Goal: Task Accomplishment & Management: Use online tool/utility

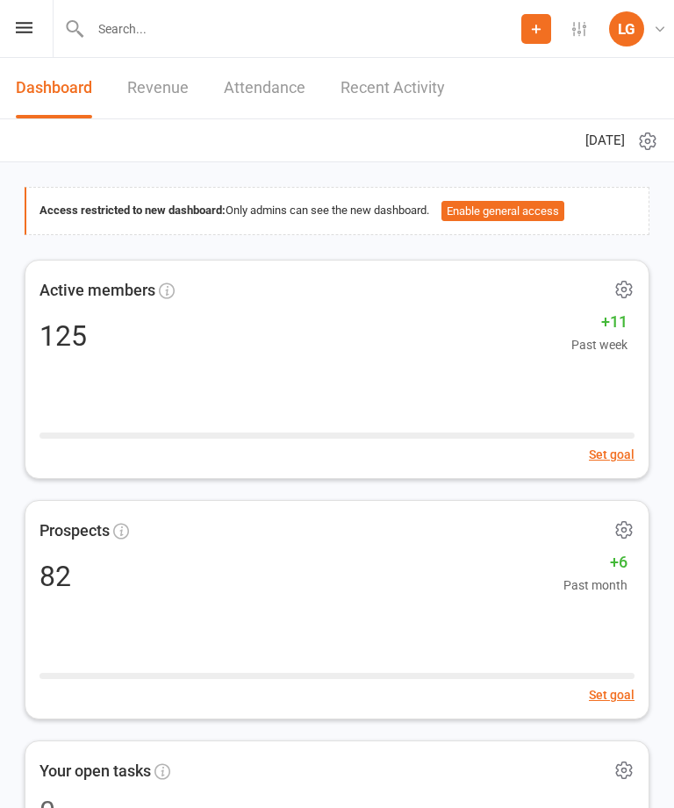
click at [26, 48] on div "Prospect Member Non-attending contact Class / event Appointment Task Membership…" at bounding box center [337, 29] width 674 height 58
click at [16, 32] on icon at bounding box center [24, 27] width 17 height 11
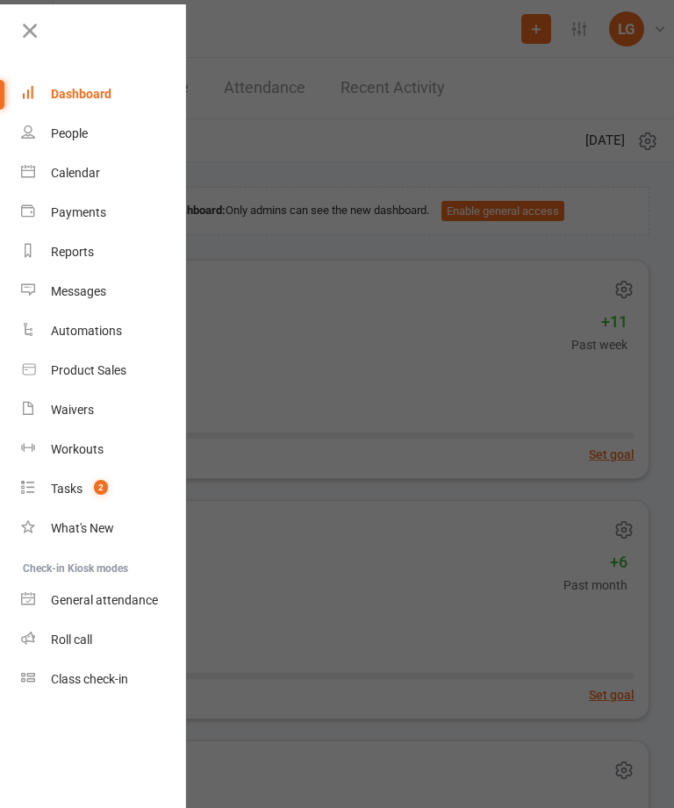
click at [120, 187] on link "Calendar" at bounding box center [104, 173] width 166 height 39
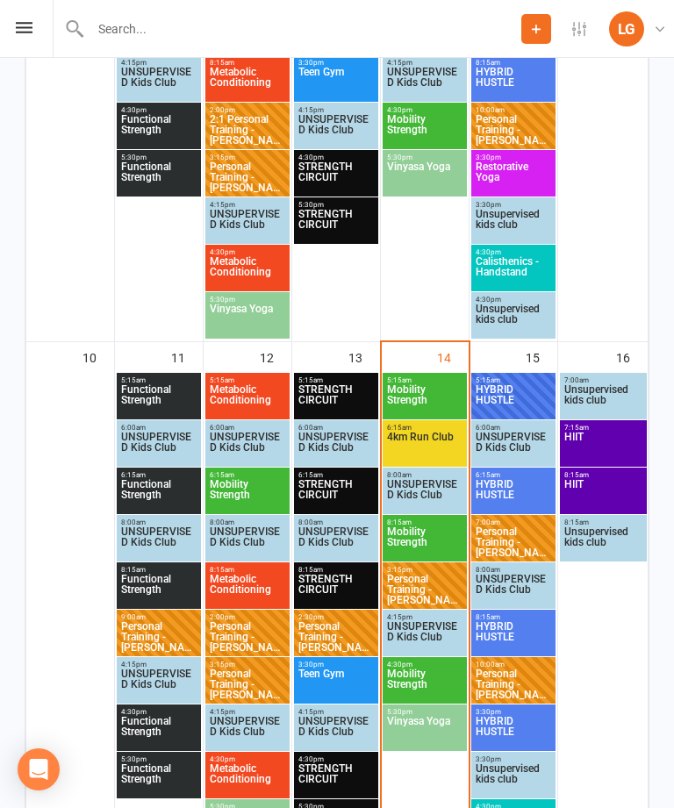
scroll to position [1162, 0]
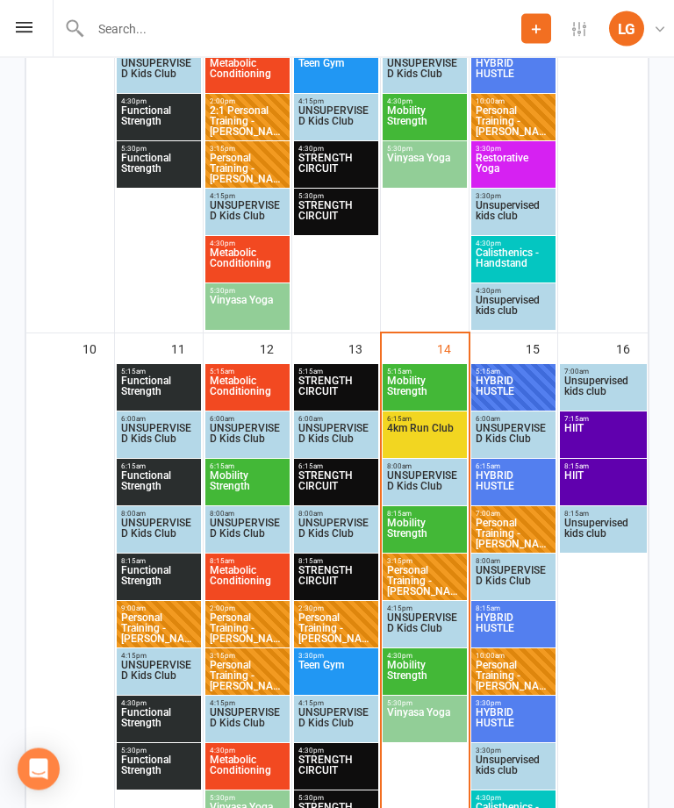
click at [435, 669] on span "Mobility Strength" at bounding box center [424, 677] width 77 height 32
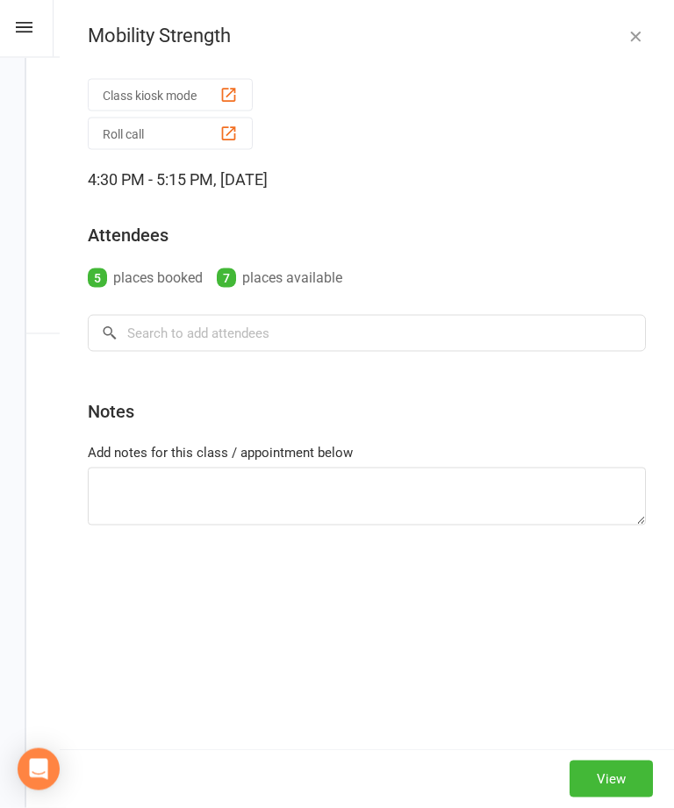
scroll to position [1163, 0]
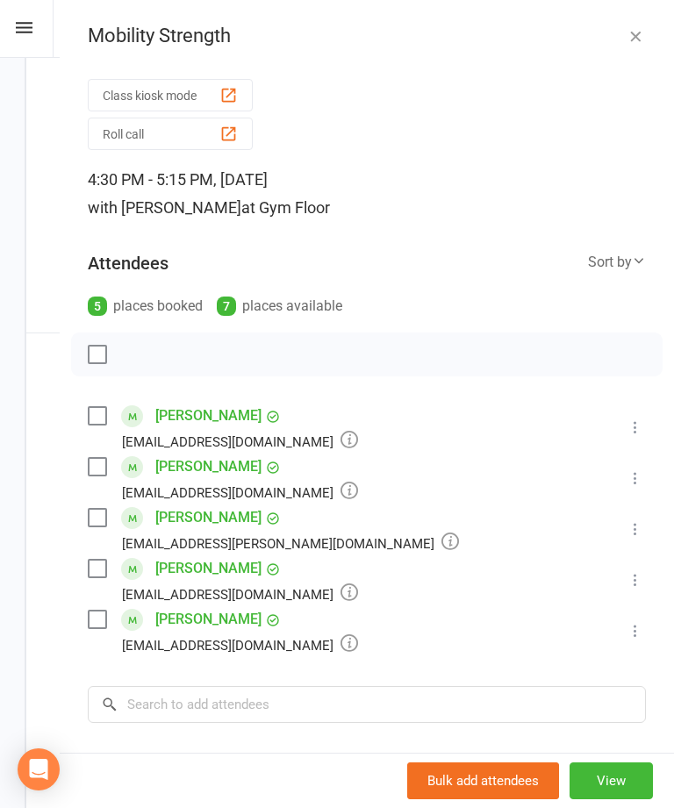
click at [641, 34] on icon "button" at bounding box center [636, 36] width 18 height 18
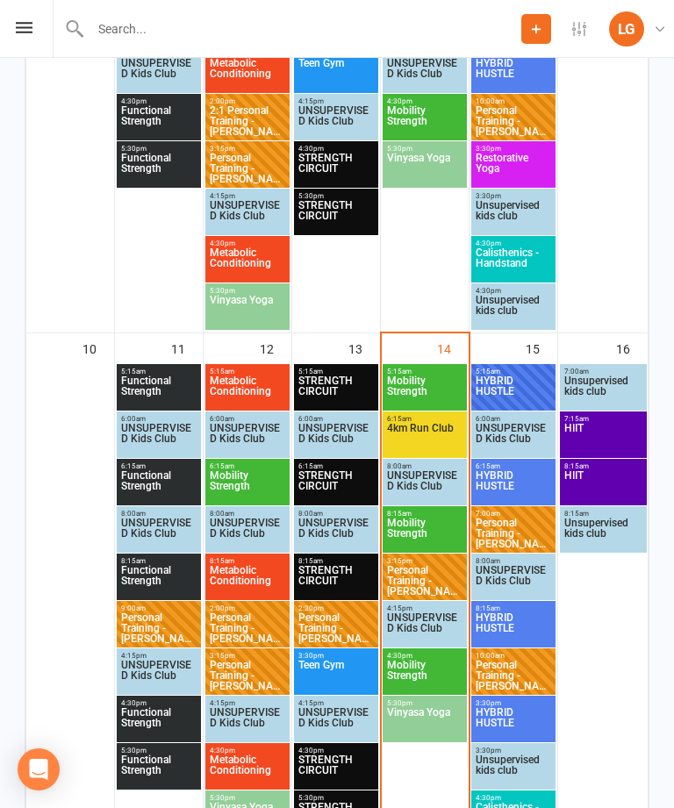
click at [434, 727] on span "Vinyasa Yoga" at bounding box center [424, 723] width 77 height 32
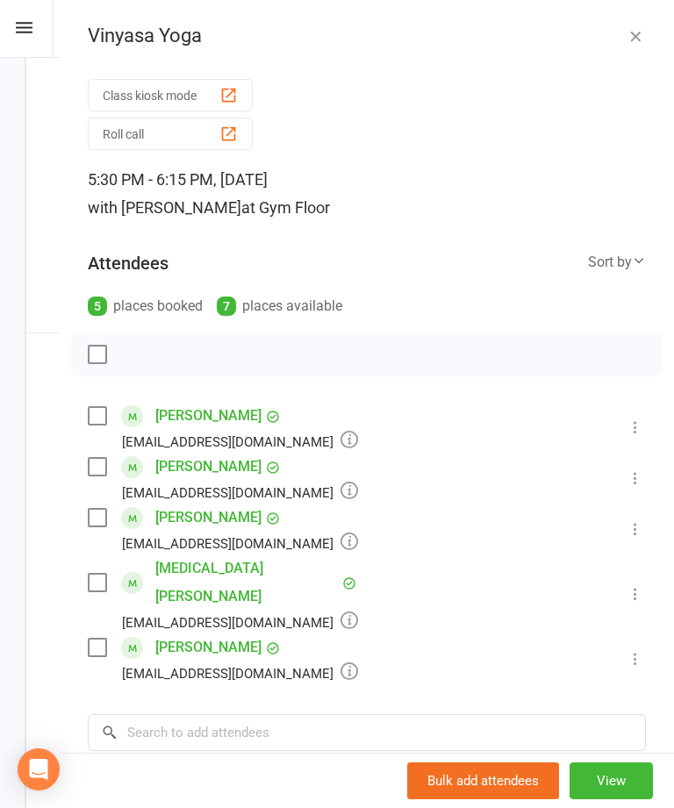
click at [634, 32] on icon "button" at bounding box center [636, 36] width 18 height 18
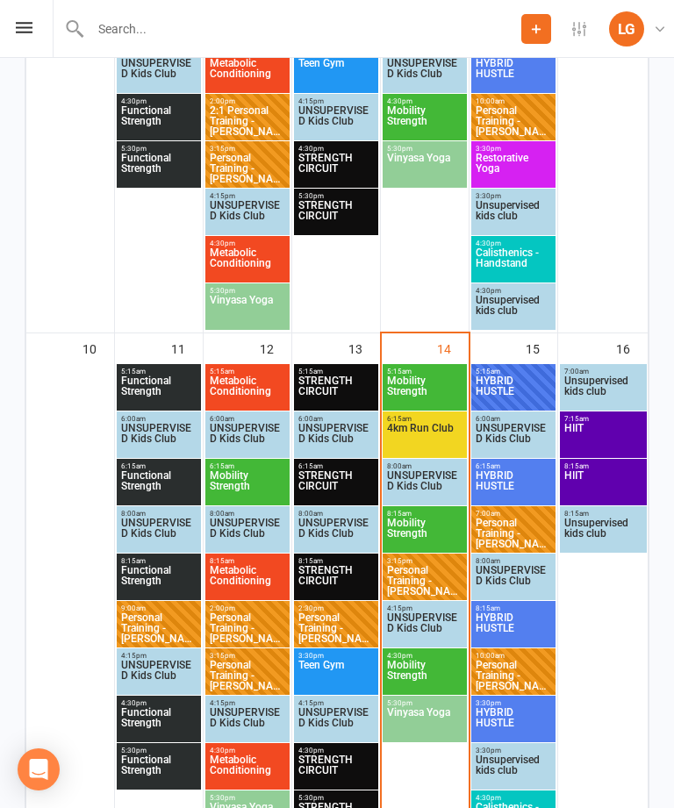
click at [504, 381] on span "HYBRID HUSTLE" at bounding box center [513, 392] width 77 height 32
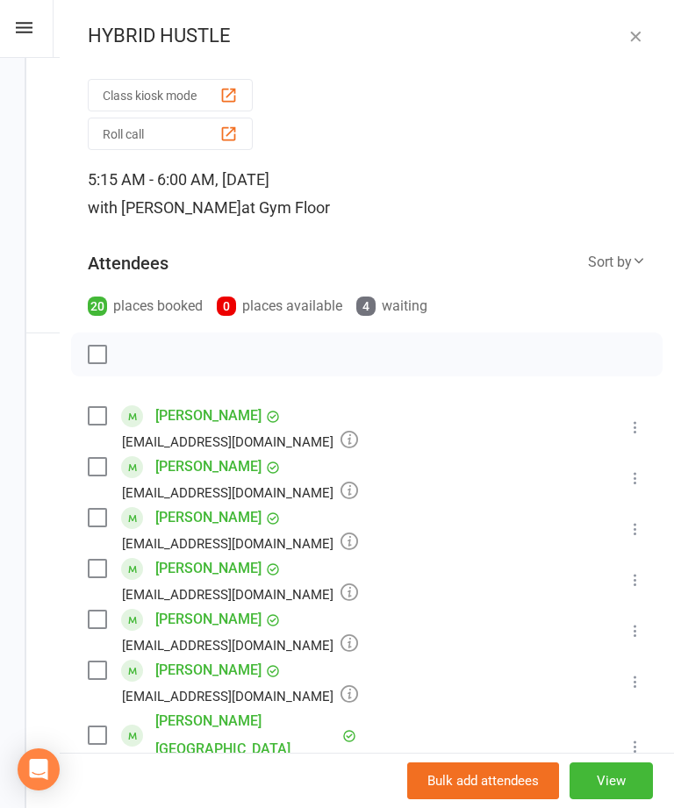
click at [627, 35] on icon "button" at bounding box center [636, 36] width 18 height 18
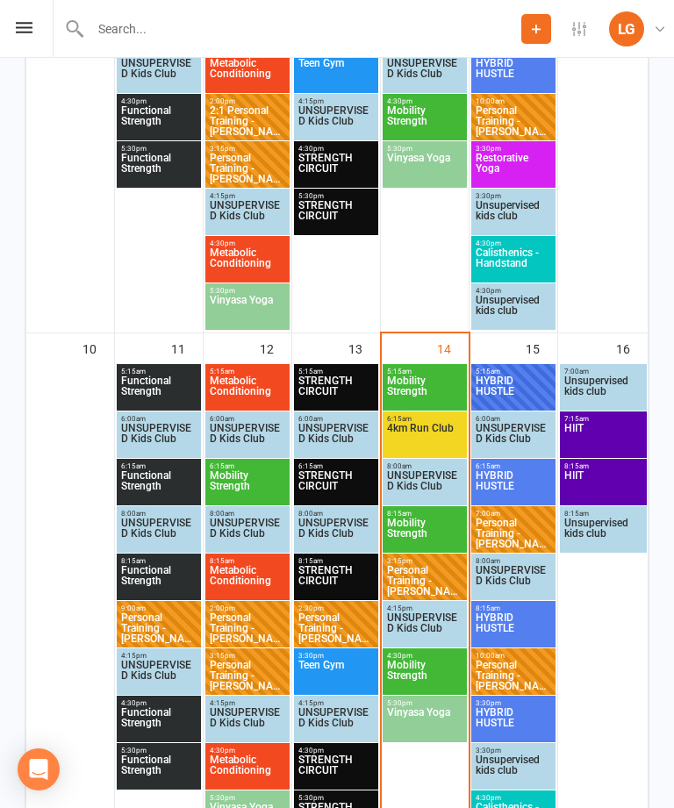
click at [510, 484] on span "HYBRID HUSTLE" at bounding box center [513, 486] width 77 height 32
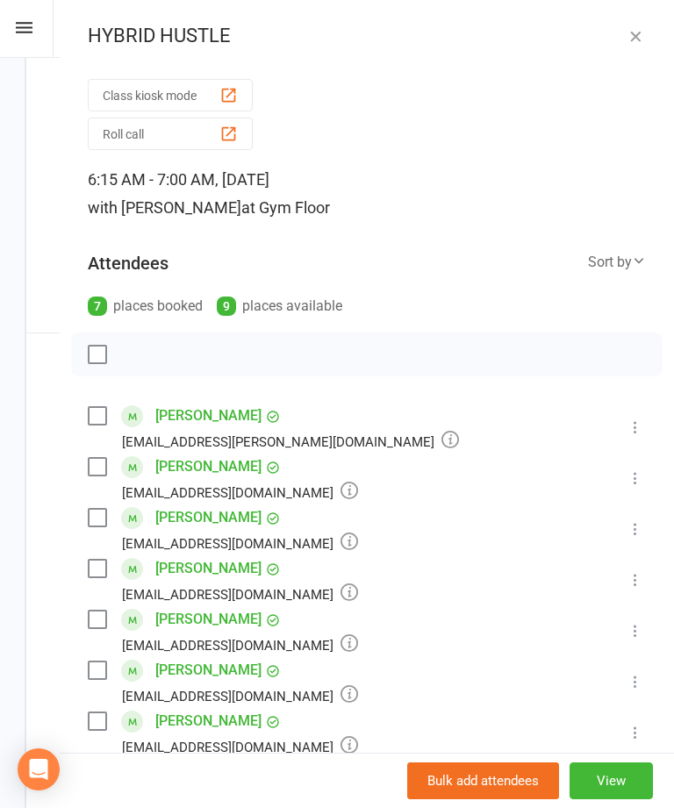
click at [646, 27] on div "HYBRID HUSTLE" at bounding box center [367, 36] width 614 height 23
click at [632, 46] on button "button" at bounding box center [635, 35] width 21 height 21
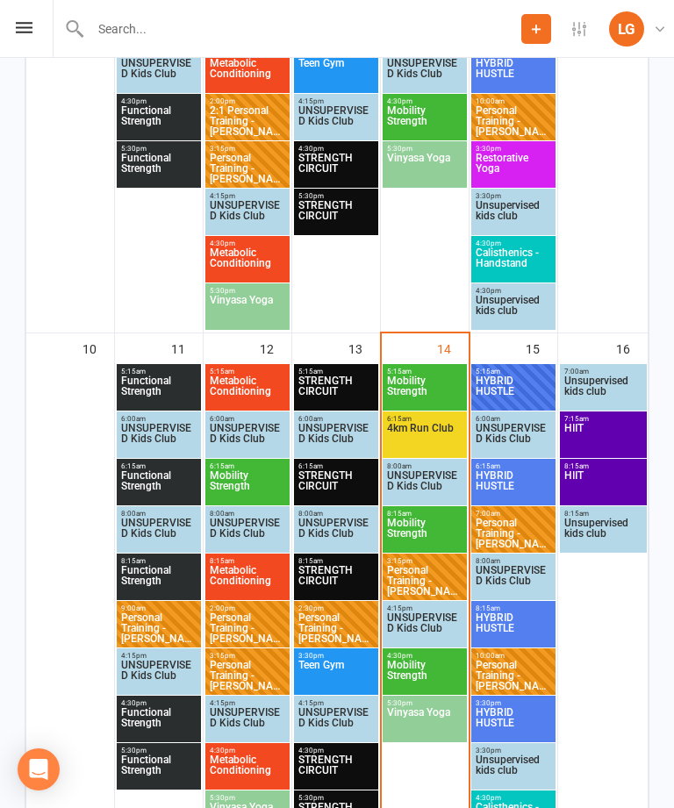
click at [515, 610] on span "8:15am - 9:00am" at bounding box center [513, 609] width 77 height 8
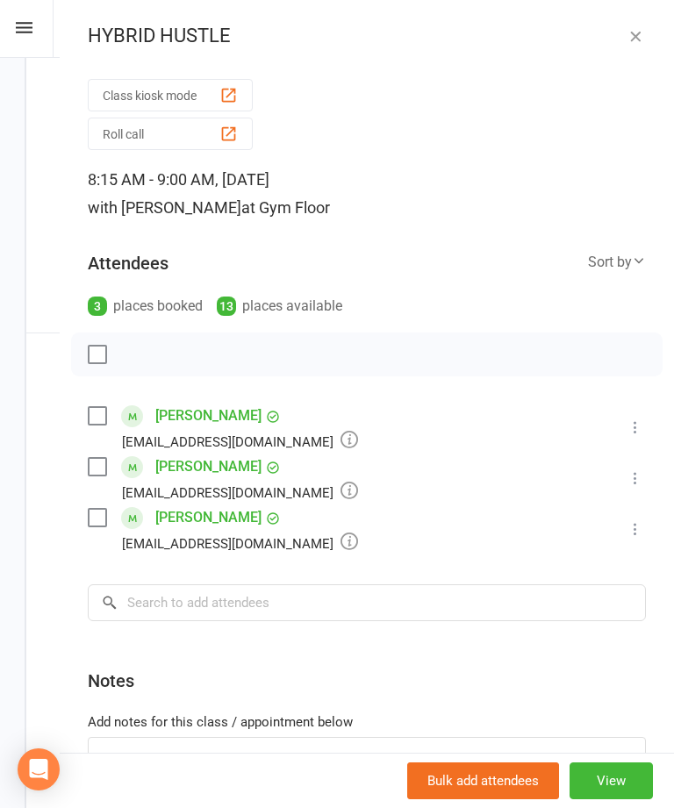
click at [634, 34] on icon "button" at bounding box center [636, 36] width 18 height 18
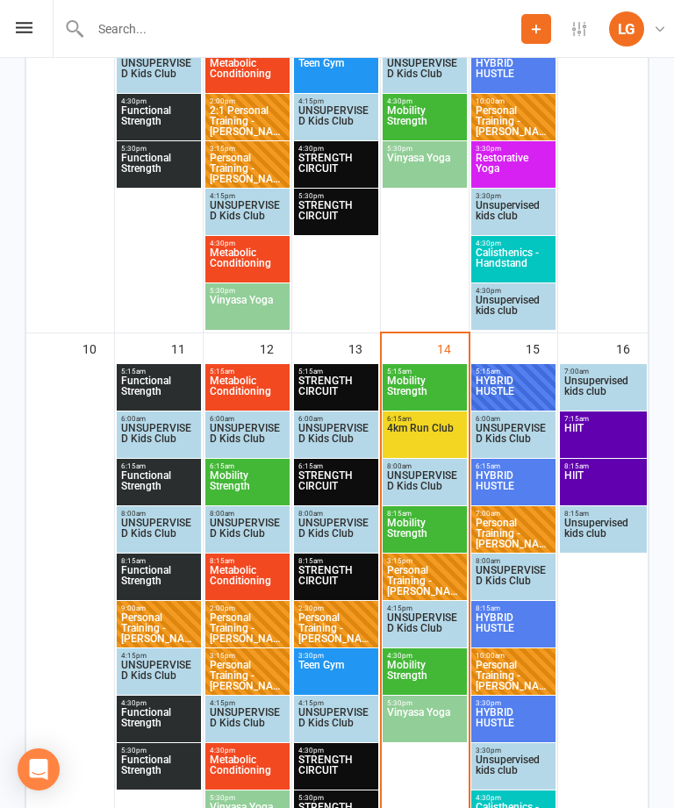
click at [528, 734] on span "HYBRID HUSTLE" at bounding box center [513, 723] width 77 height 32
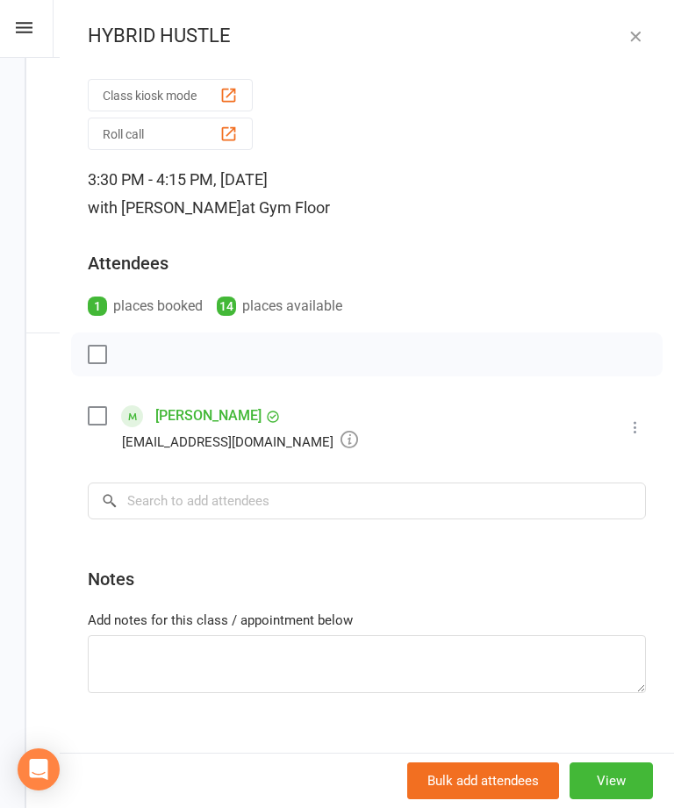
click at [632, 45] on button "button" at bounding box center [635, 35] width 21 height 21
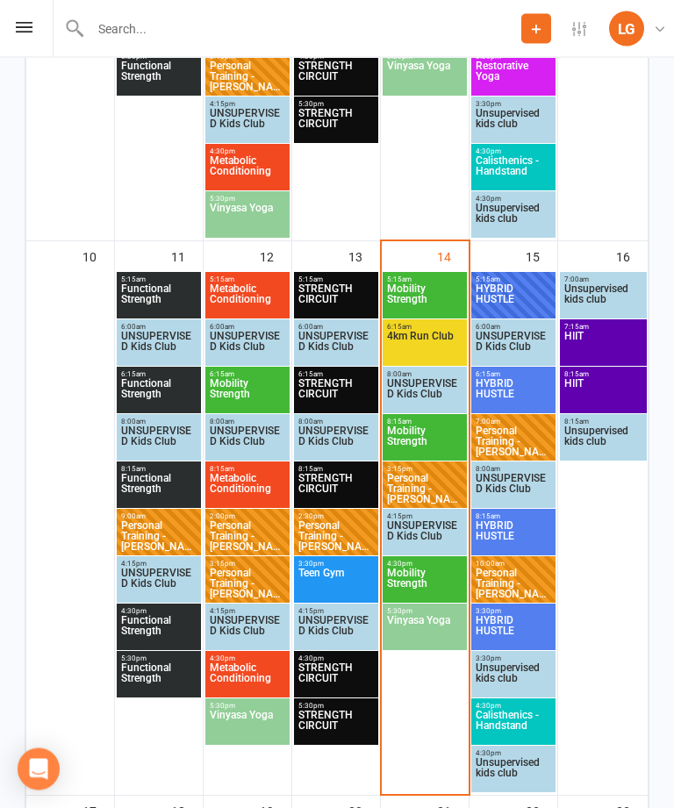
scroll to position [1271, 0]
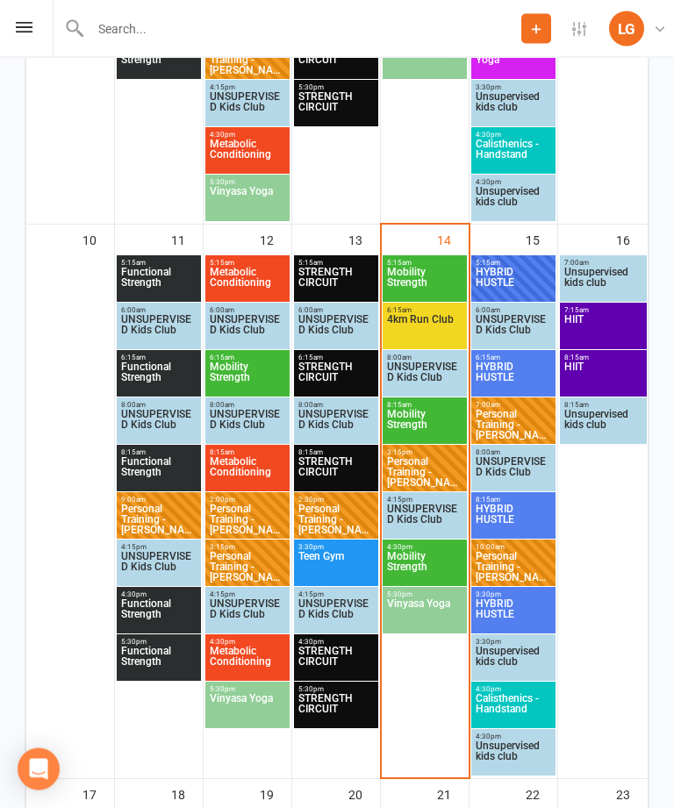
click at [533, 606] on span "HYBRID HUSTLE" at bounding box center [513, 615] width 77 height 32
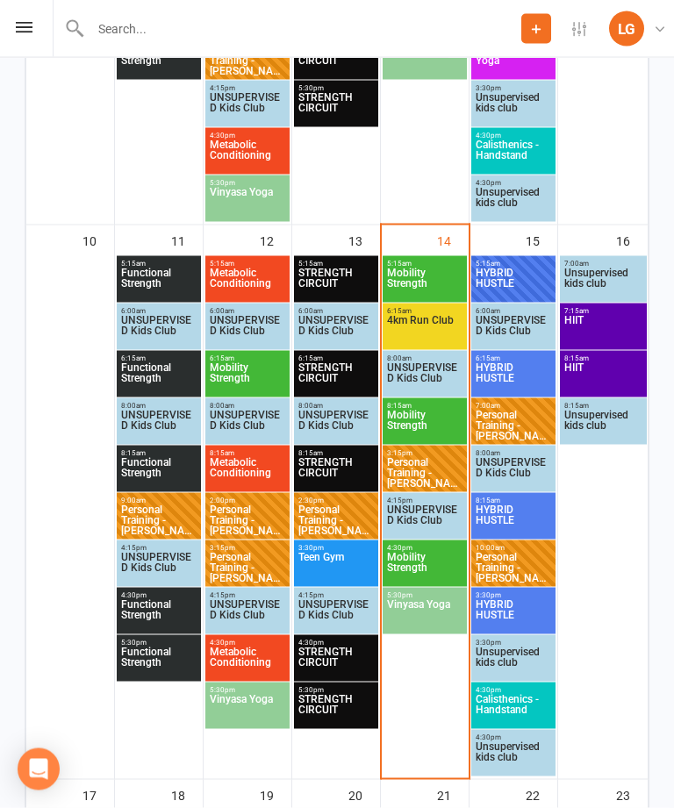
scroll to position [1272, 0]
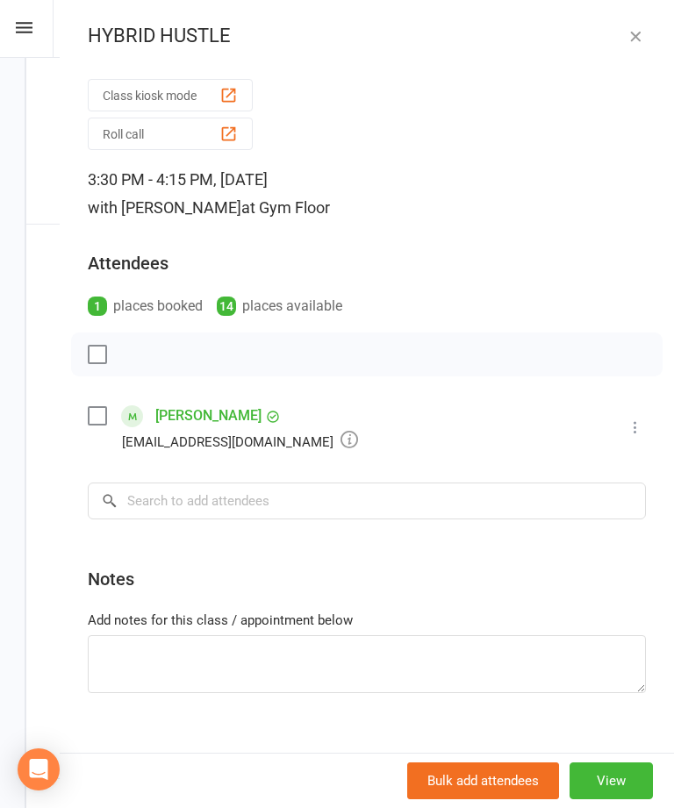
click at [635, 38] on icon "button" at bounding box center [636, 36] width 18 height 18
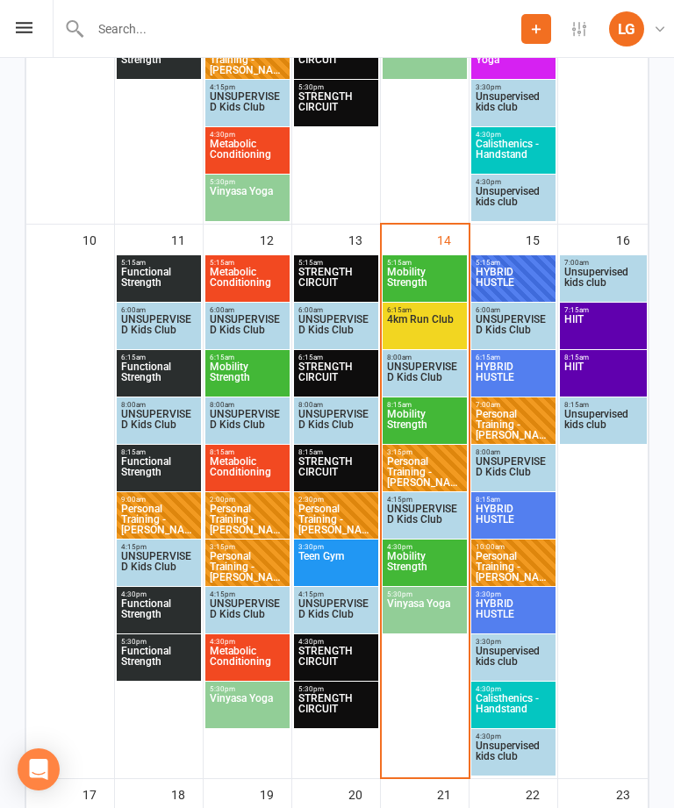
click at [527, 501] on span "8:15am - 9:00am" at bounding box center [513, 500] width 77 height 8
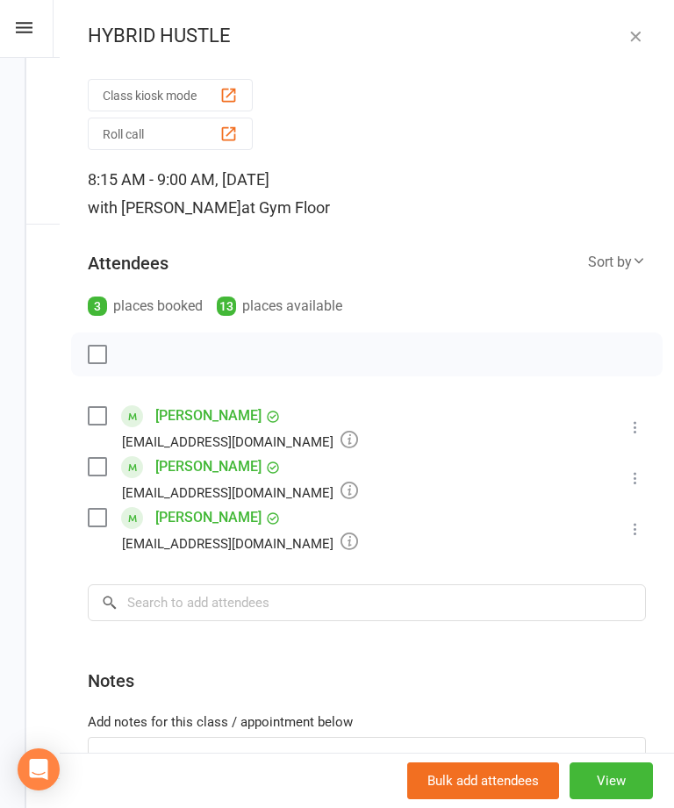
click at [645, 42] on button "button" at bounding box center [635, 35] width 21 height 21
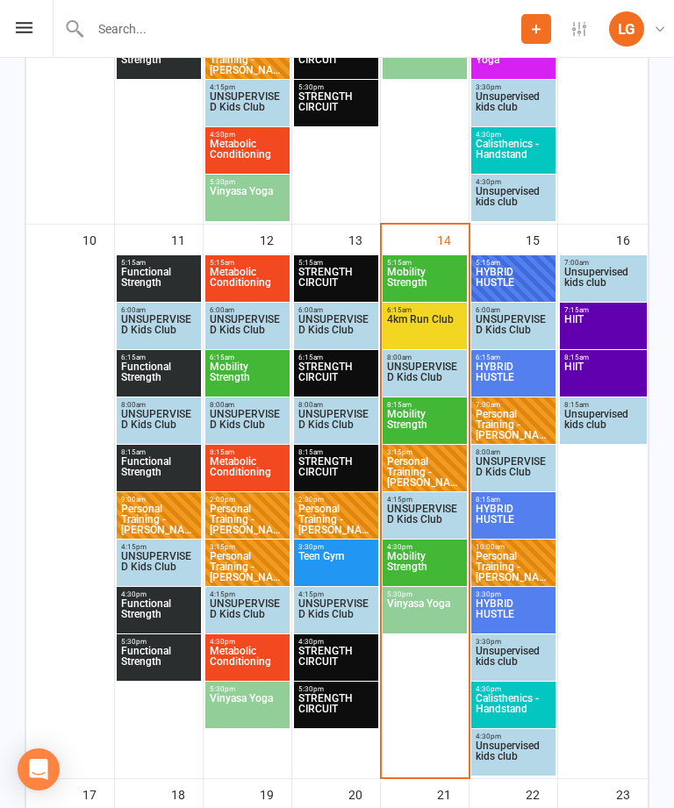
click at [541, 686] on span "4:30pm - 5:15pm" at bounding box center [513, 689] width 77 height 8
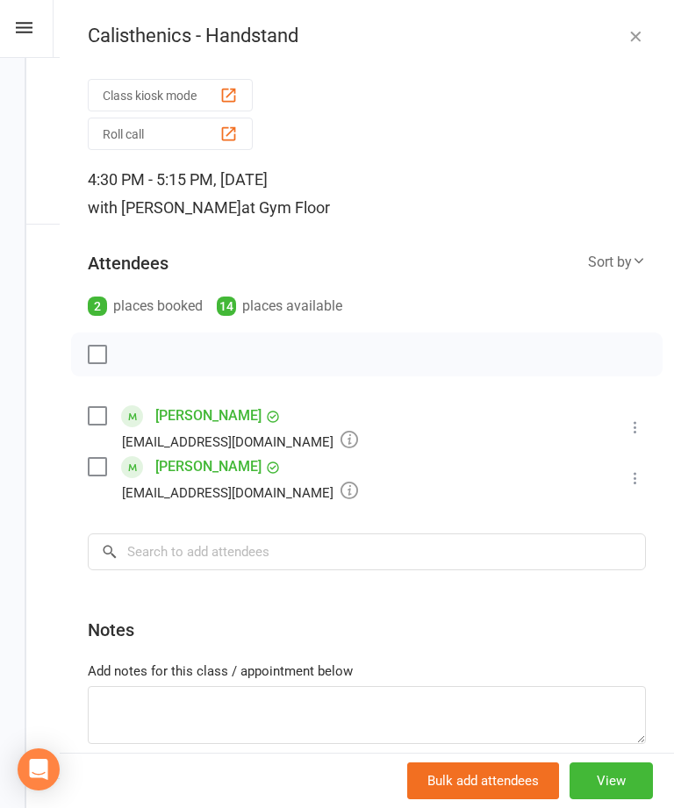
click at [636, 38] on icon "button" at bounding box center [636, 36] width 18 height 18
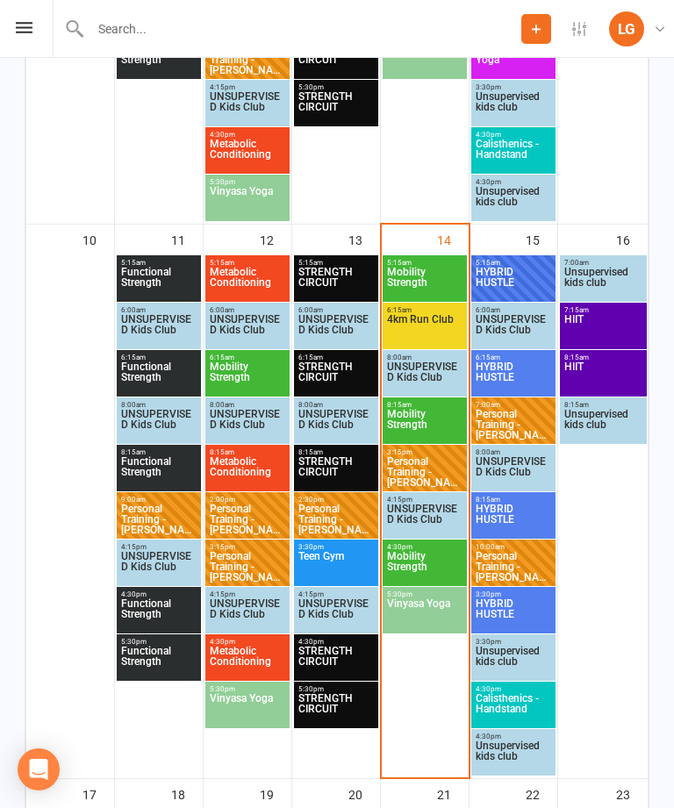
click at [600, 305] on div "7:15am - 8:00am HIIT" at bounding box center [603, 326] width 87 height 47
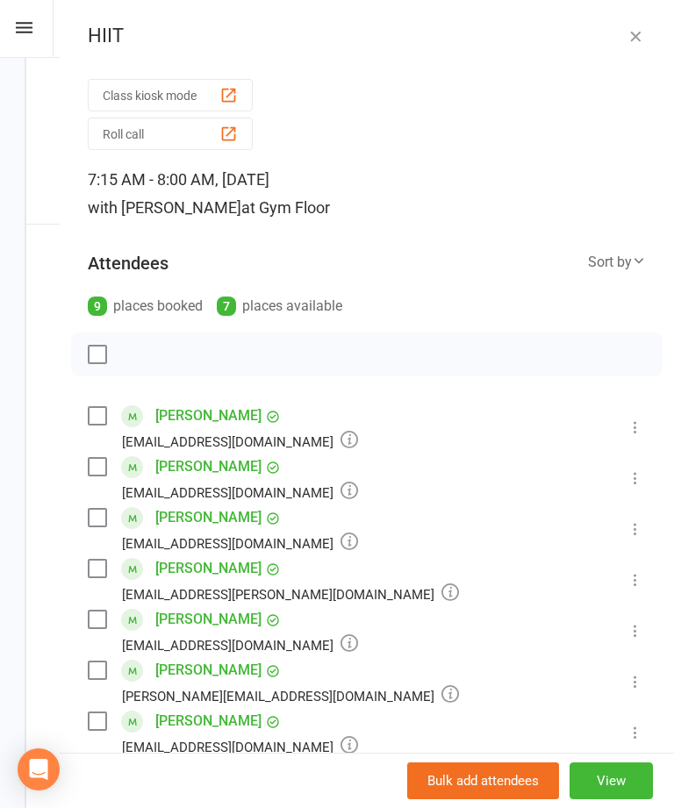
click at [640, 25] on button "button" at bounding box center [635, 35] width 21 height 21
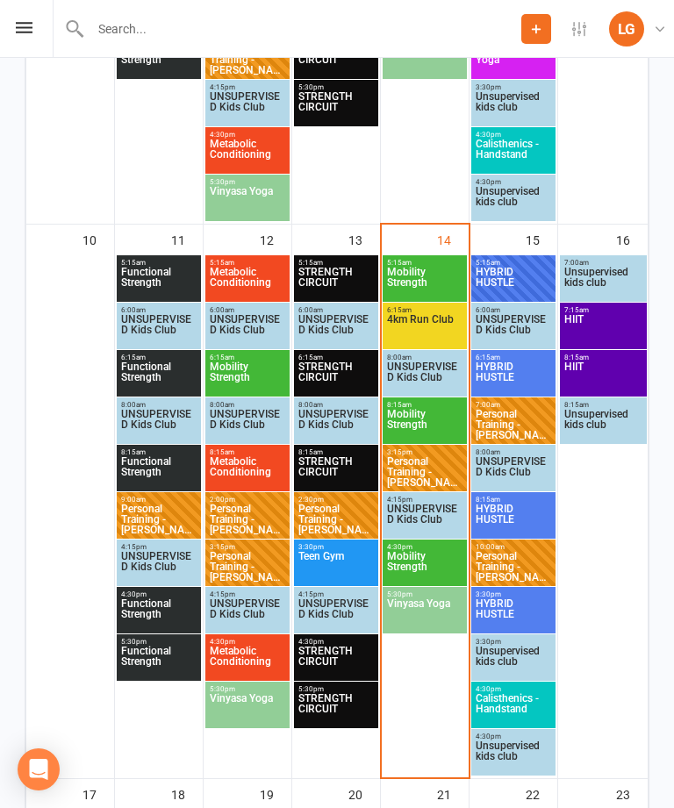
click at [498, 256] on div "5:15am - 6:00am HYBRID HUSTLE FULL" at bounding box center [513, 278] width 84 height 47
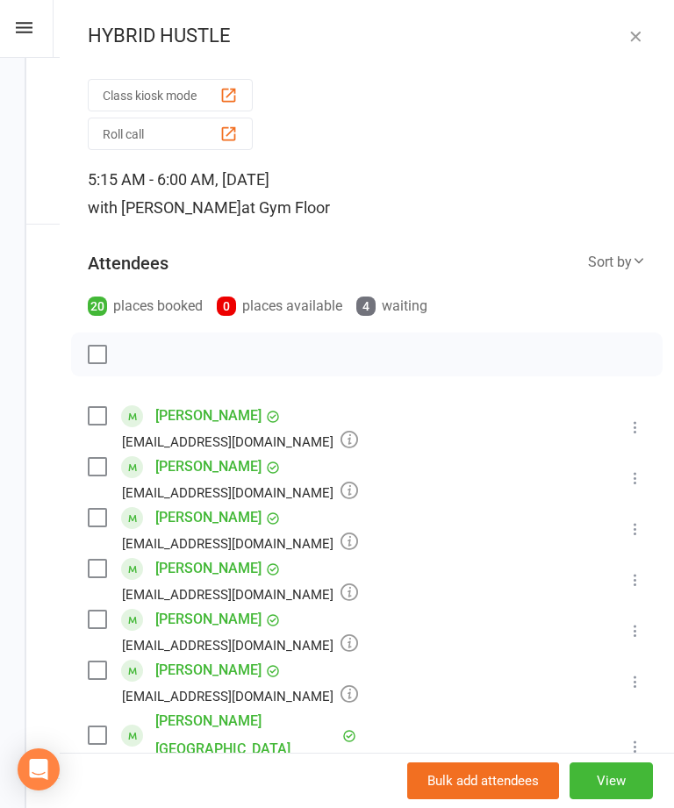
click at [664, 16] on div "HYBRID HUSTLE Class kiosk mode Roll call 5:15 AM - 6:00 AM, [DATE] with [PERSON…" at bounding box center [367, 404] width 614 height 808
click at [628, 40] on icon "button" at bounding box center [636, 36] width 18 height 18
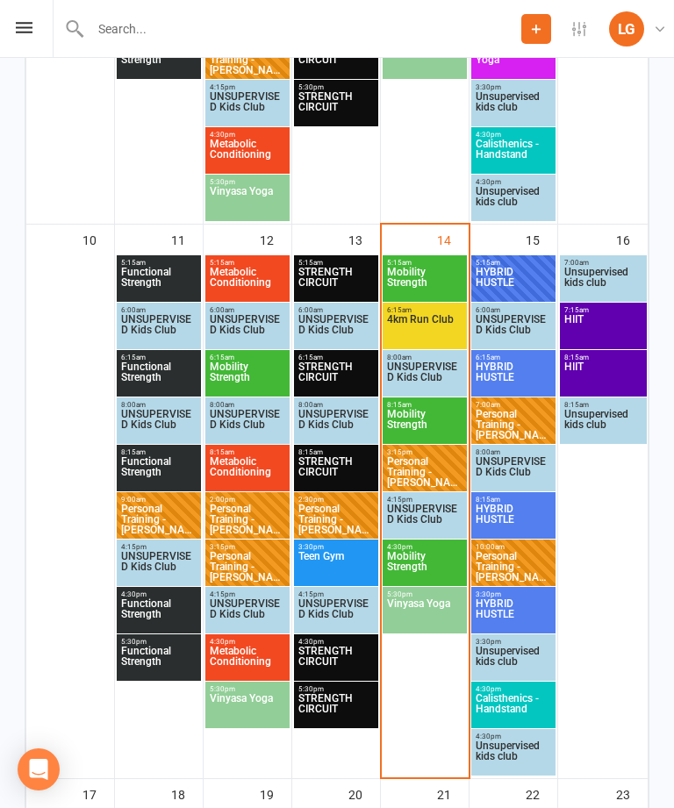
scroll to position [1328, 0]
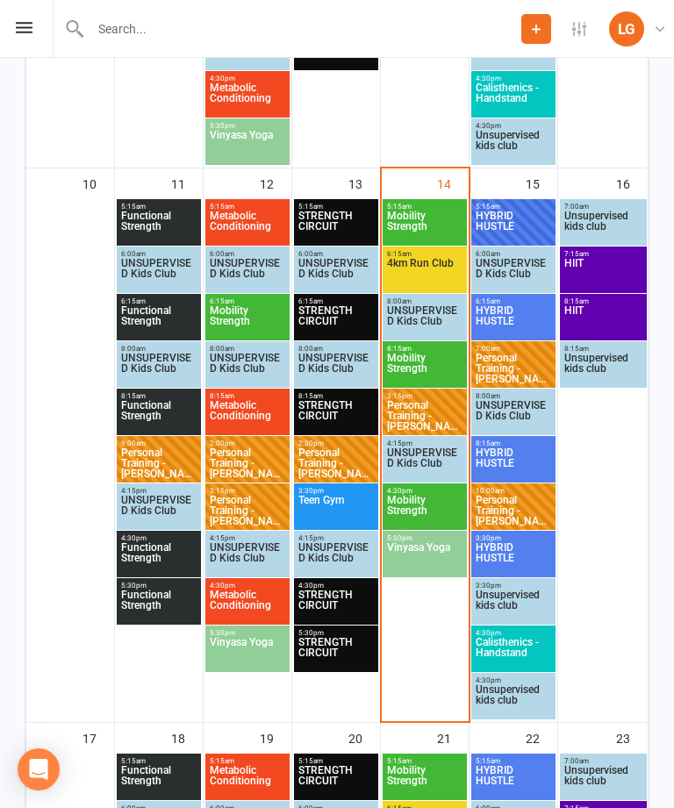
click at [411, 418] on span "Personal Training - [PERSON_NAME]" at bounding box center [424, 416] width 77 height 32
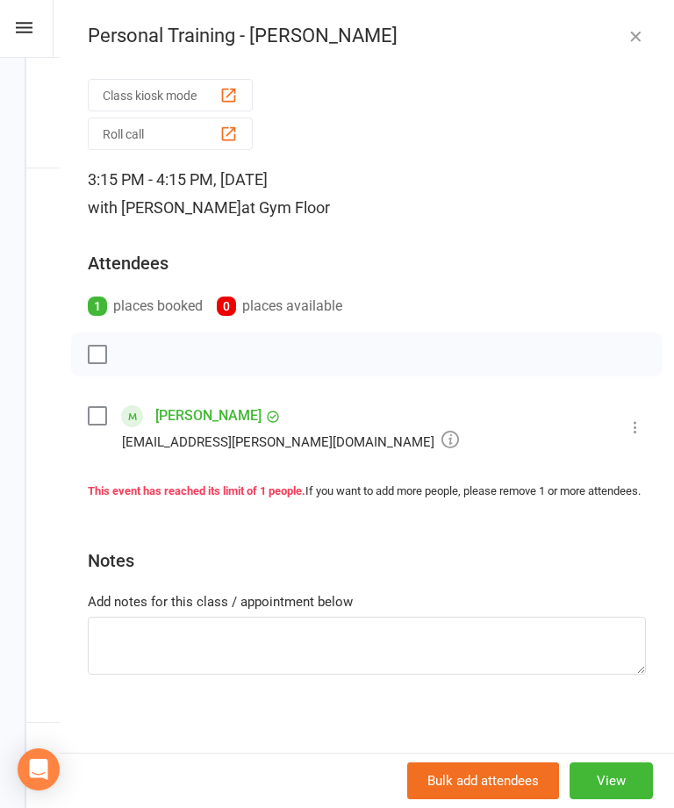
click at [634, 420] on icon at bounding box center [636, 428] width 18 height 18
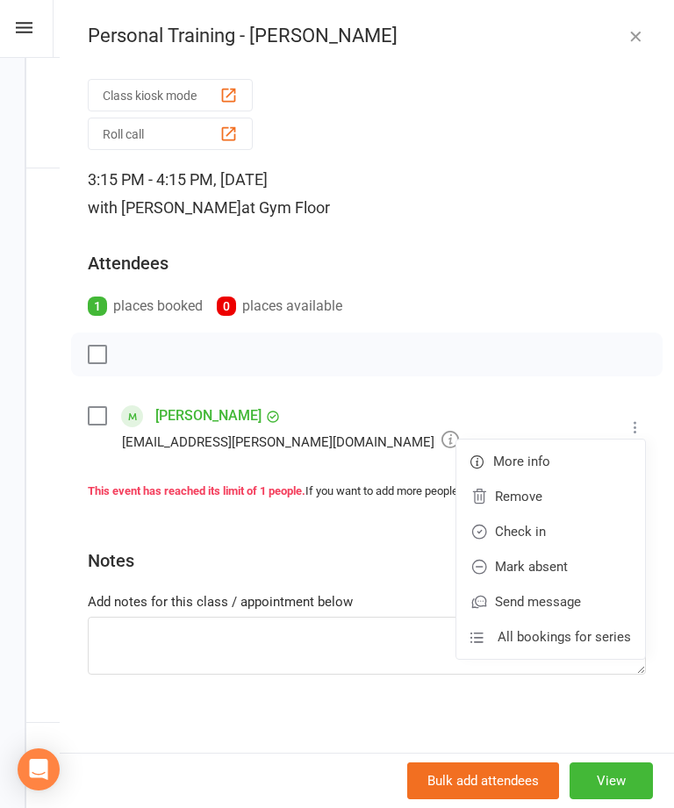
click at [569, 529] on link "Check in" at bounding box center [550, 531] width 189 height 35
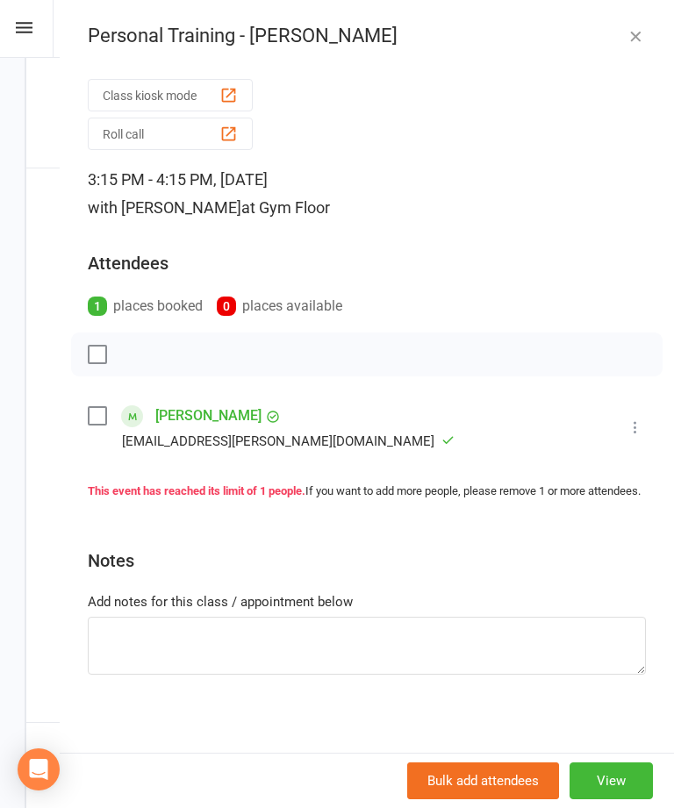
click at [642, 42] on icon "button" at bounding box center [636, 36] width 18 height 18
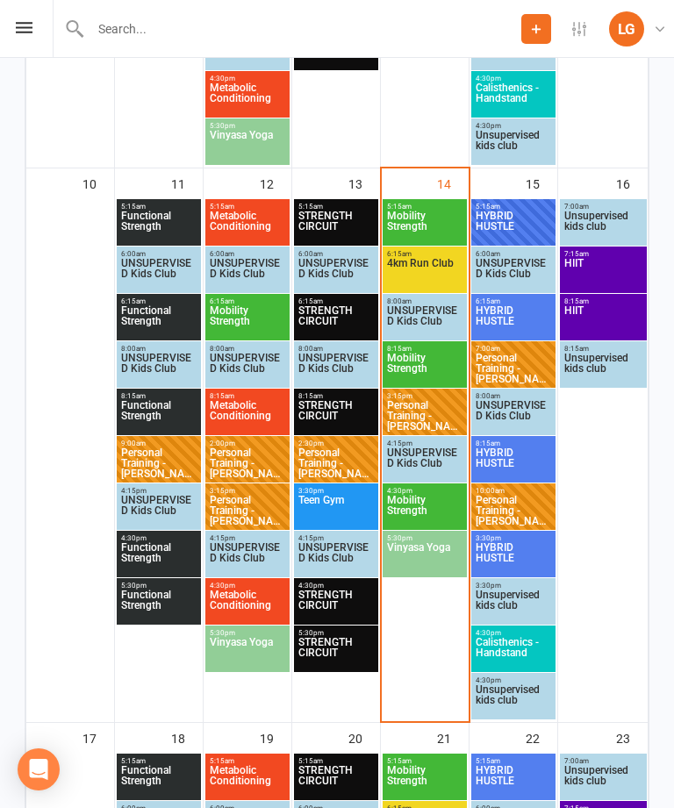
click at [430, 491] on span "4:30pm - 5:15pm" at bounding box center [424, 491] width 77 height 8
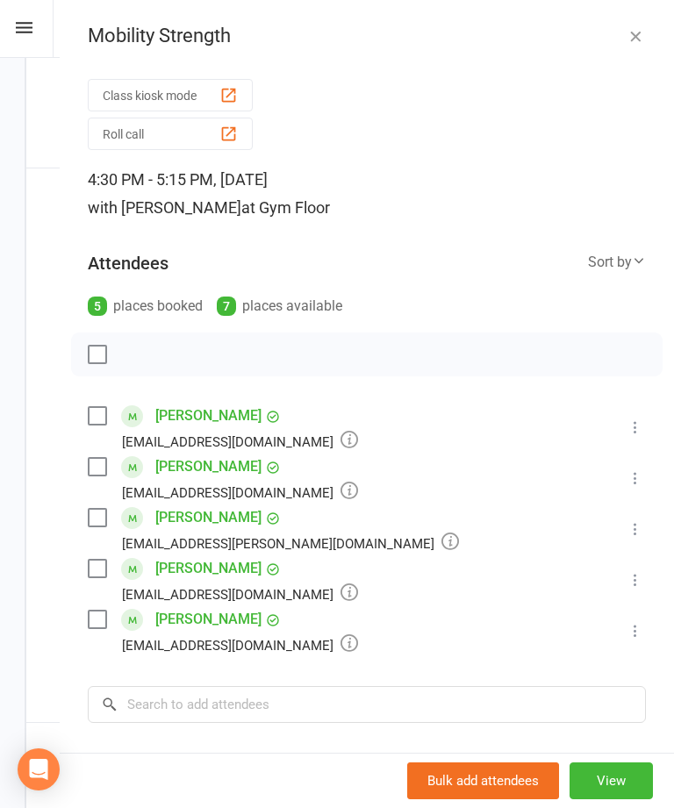
click at [650, 22] on div "Mobility Strength Class kiosk mode Roll call 4:30 PM - 5:15 PM, [DATE] with [PE…" at bounding box center [367, 404] width 614 height 808
click at [639, 42] on icon "button" at bounding box center [636, 36] width 18 height 18
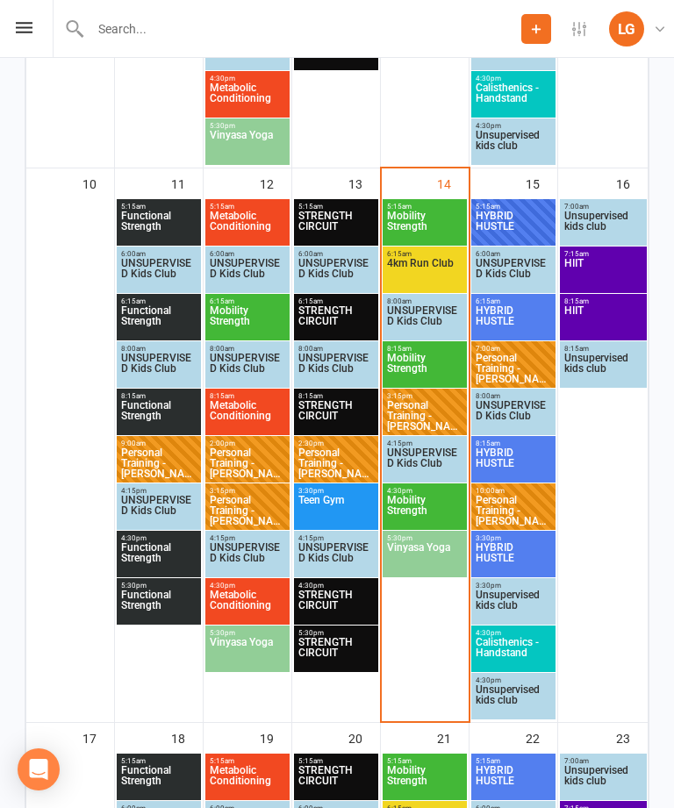
click at [436, 557] on span "Vinyasa Yoga" at bounding box center [424, 558] width 77 height 32
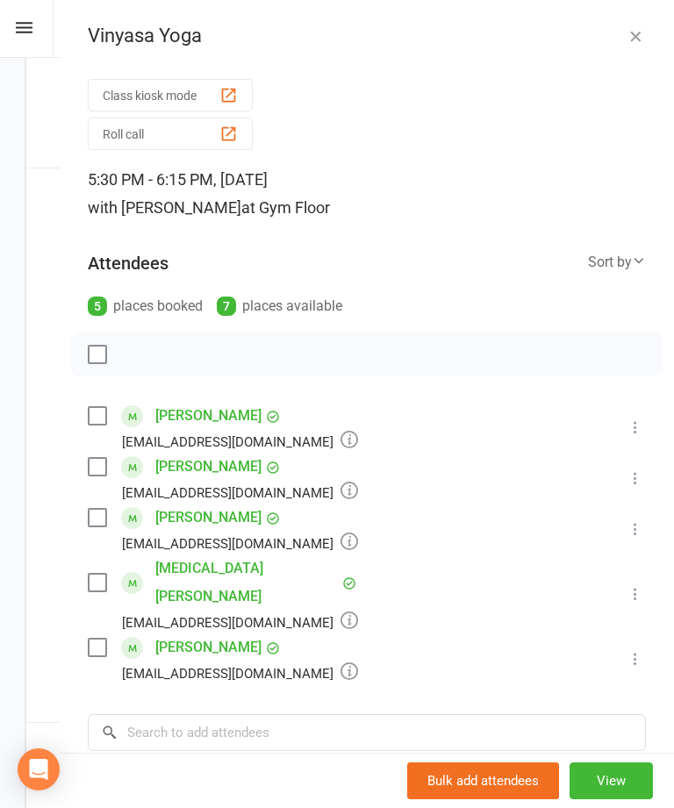
click at [637, 34] on icon "button" at bounding box center [636, 36] width 18 height 18
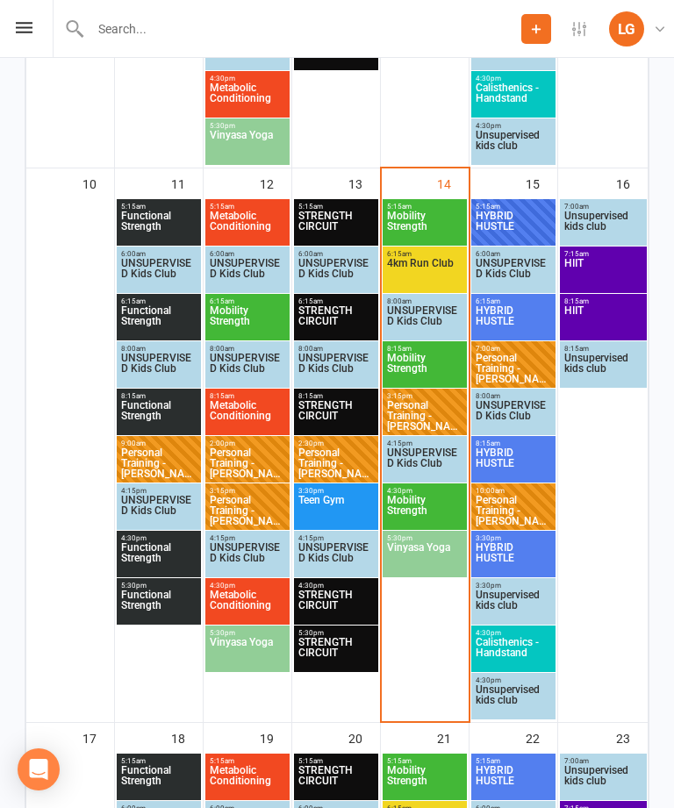
click at [422, 484] on div "4:30pm - 5:15pm Mobility Strength" at bounding box center [425, 507] width 84 height 47
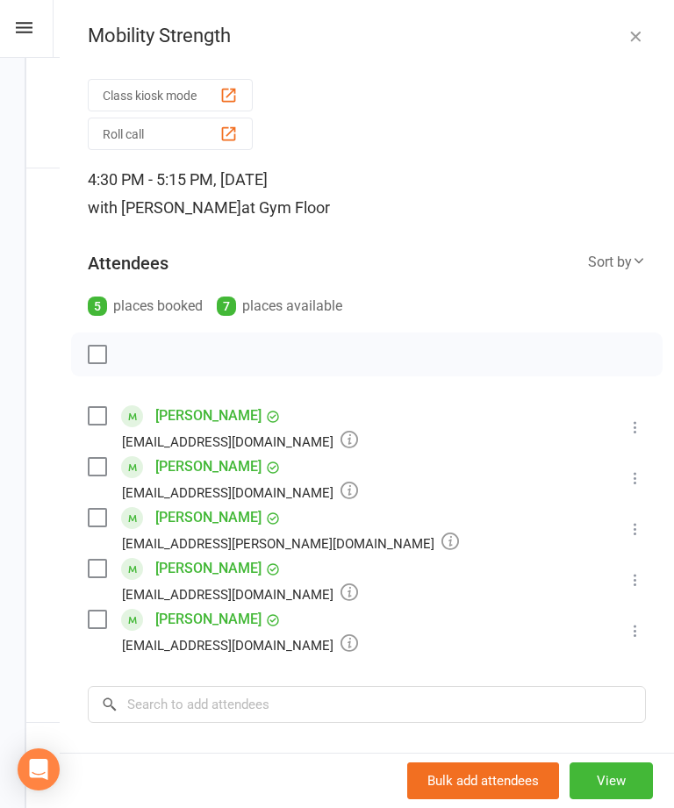
click at [633, 32] on icon "button" at bounding box center [636, 36] width 18 height 18
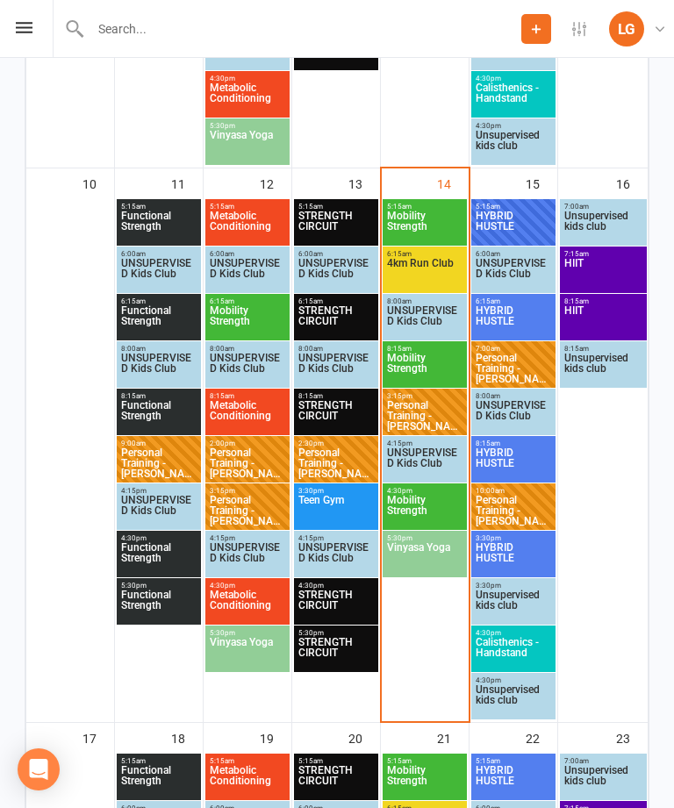
click at [425, 512] on span "Mobility Strength" at bounding box center [424, 511] width 77 height 32
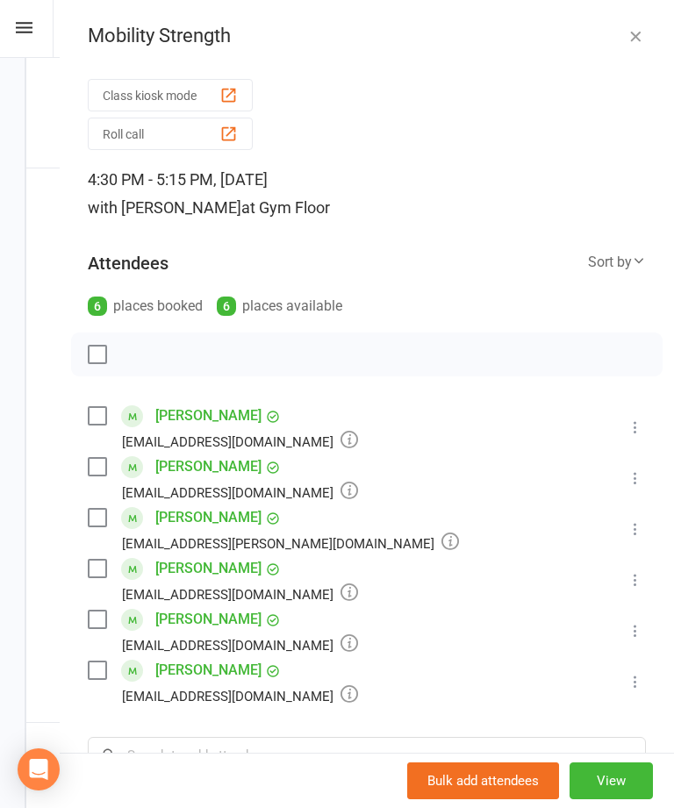
click at [634, 20] on div "Mobility Strength Class kiosk mode Roll call 4:30 PM - 5:15 PM, [DATE] with [PE…" at bounding box center [367, 404] width 614 height 808
click at [639, 27] on icon "button" at bounding box center [636, 36] width 18 height 18
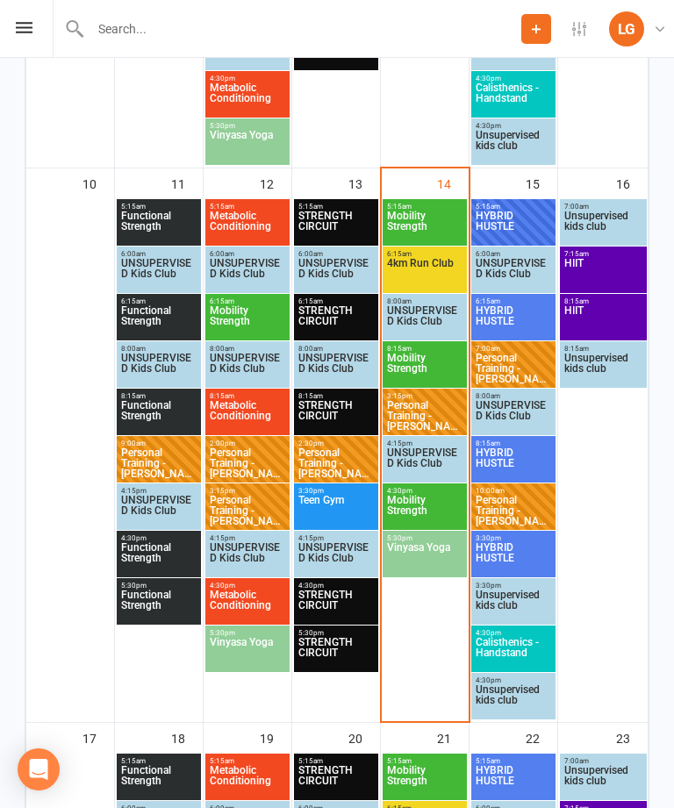
click at [432, 543] on span "Vinyasa Yoga" at bounding box center [424, 558] width 77 height 32
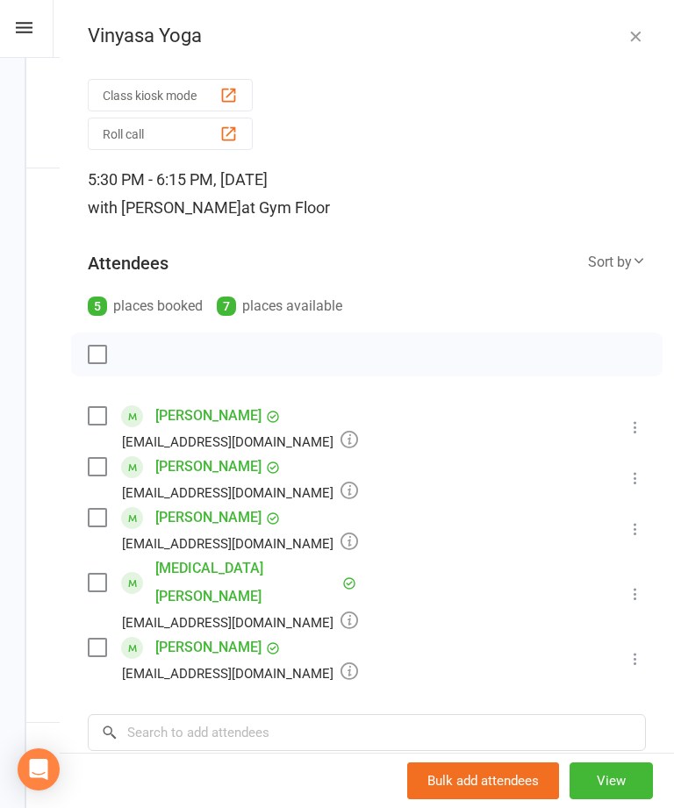
click at [636, 27] on icon "button" at bounding box center [636, 36] width 18 height 18
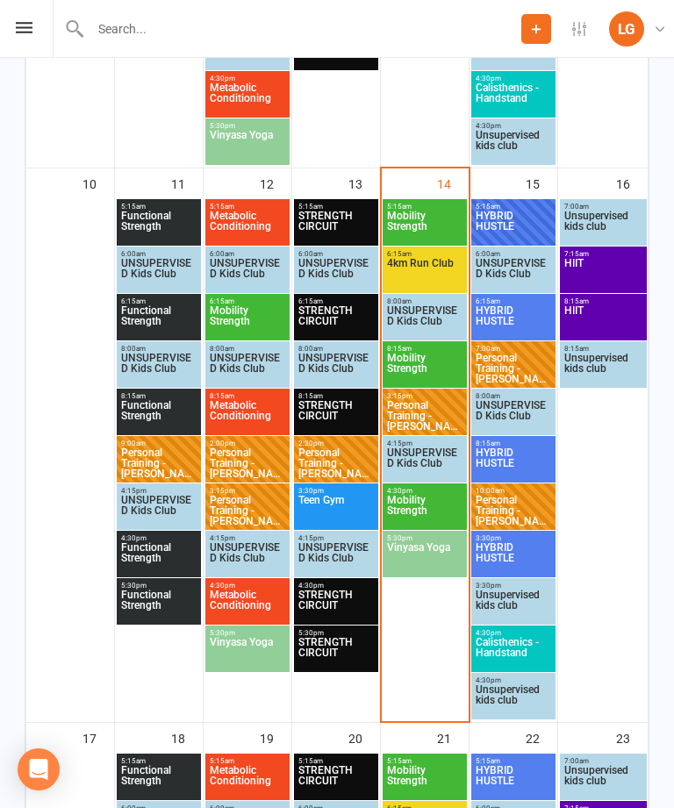
click at [444, 492] on span "4:30pm - 5:15pm" at bounding box center [424, 491] width 77 height 8
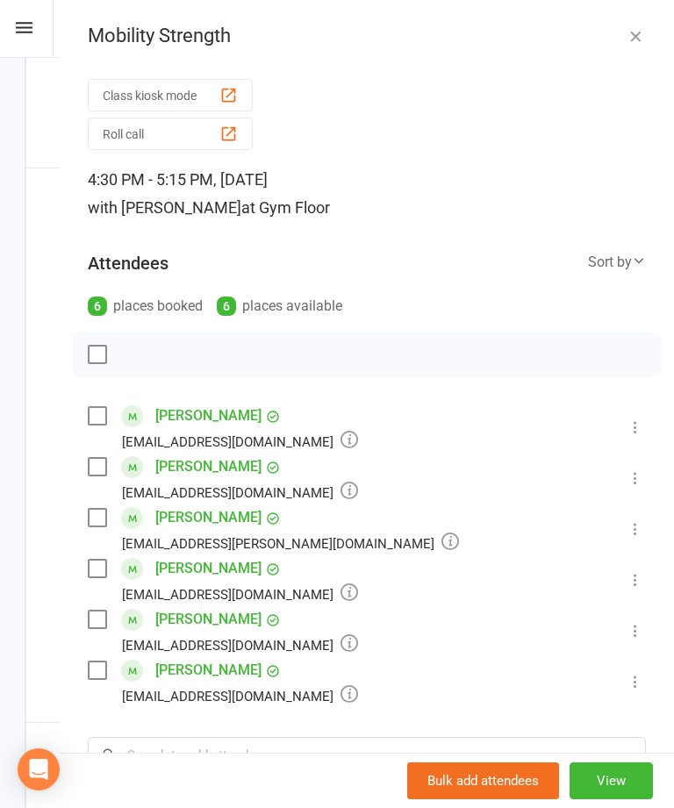
click at [633, 40] on icon "button" at bounding box center [636, 36] width 18 height 18
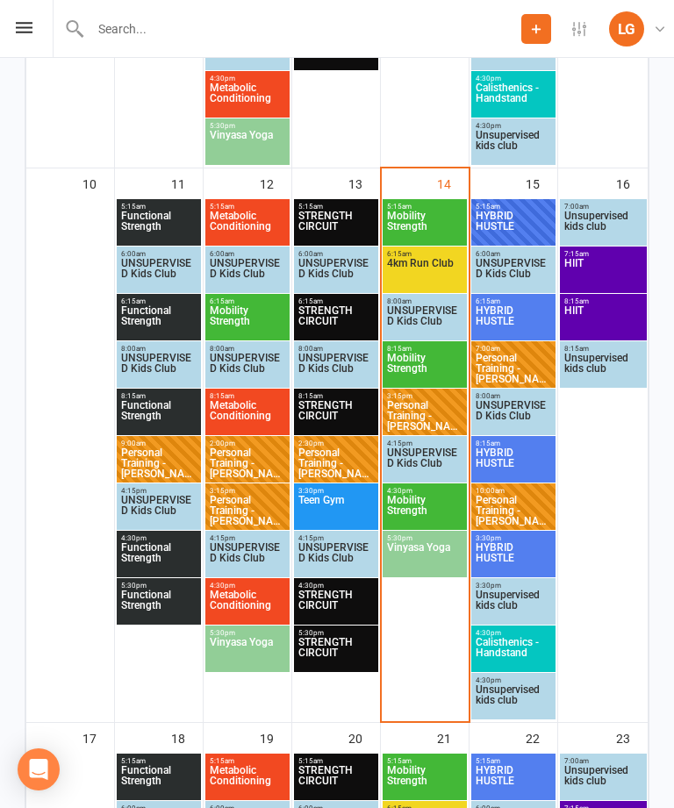
click at [523, 227] on span "HYBRID HUSTLE" at bounding box center [513, 227] width 77 height 32
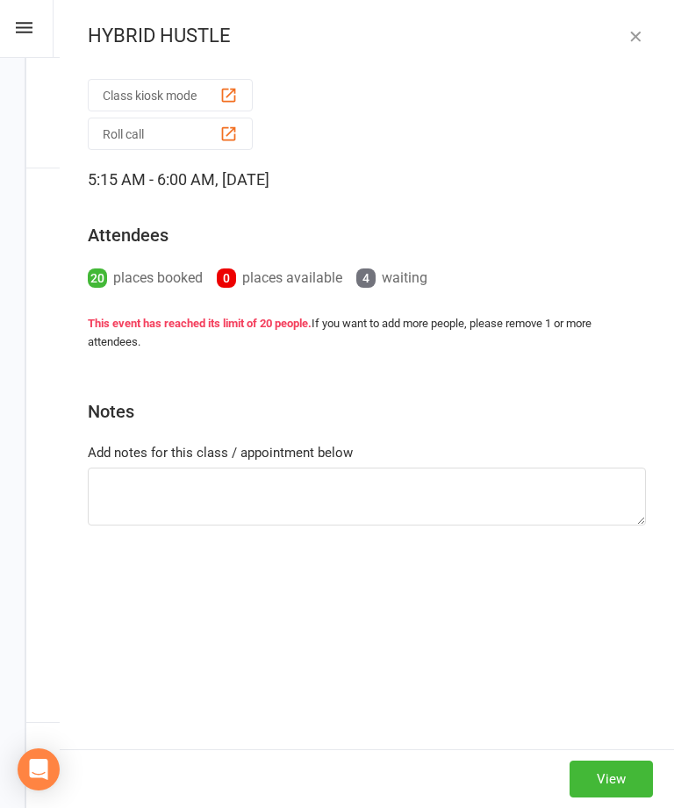
click at [636, 21] on div "HYBRID HUSTLE Class kiosk mode Roll call 5:15 AM - 6:00 AM, [DATE] Attendees 20…" at bounding box center [367, 404] width 614 height 808
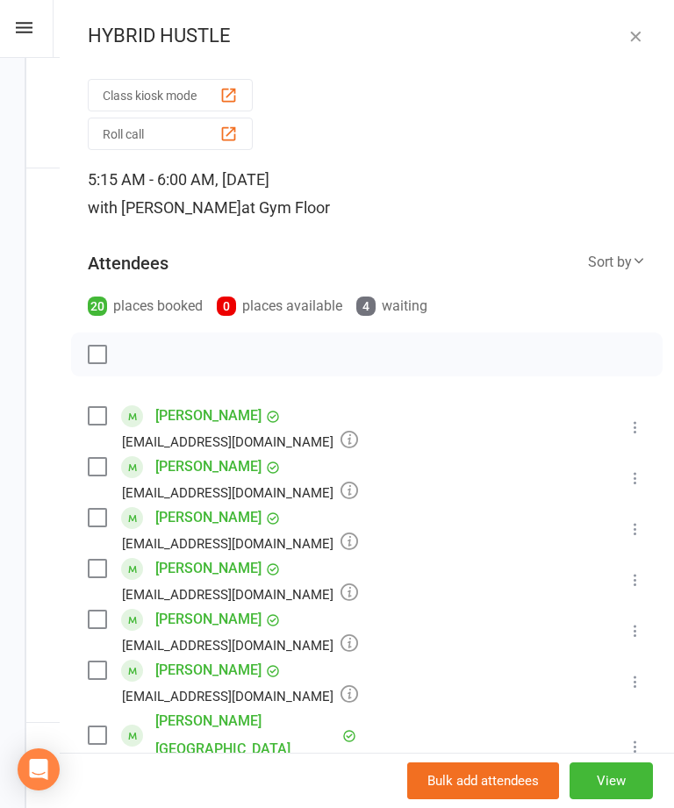
click at [631, 31] on icon "button" at bounding box center [636, 36] width 18 height 18
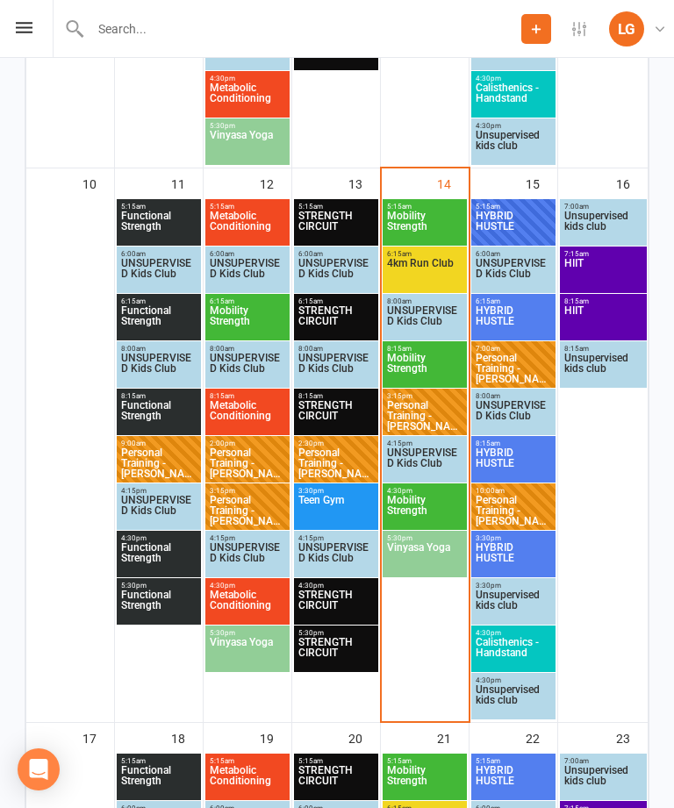
click at [520, 550] on span "HYBRID HUSTLE" at bounding box center [513, 558] width 77 height 32
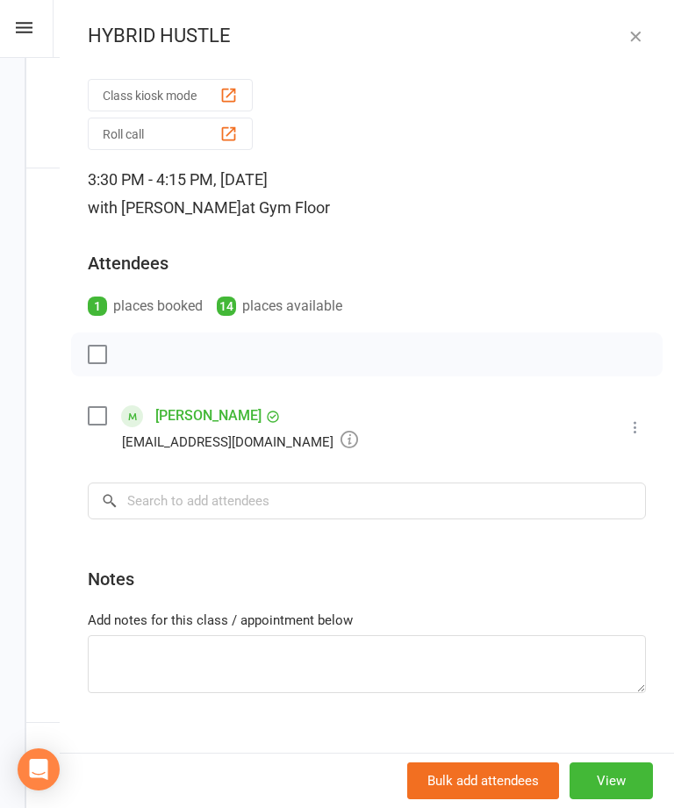
click at [631, 44] on icon "button" at bounding box center [636, 36] width 18 height 18
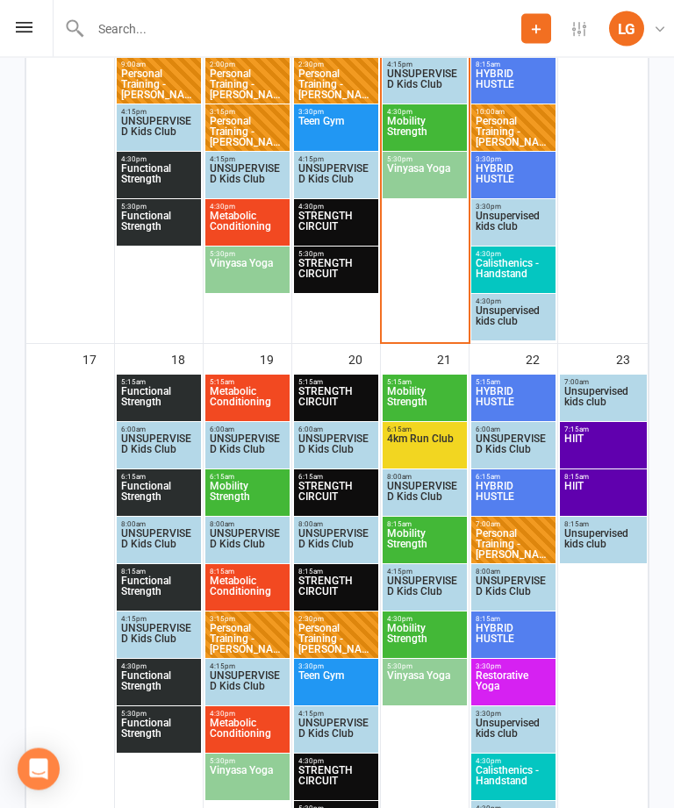
scroll to position [1708, 0]
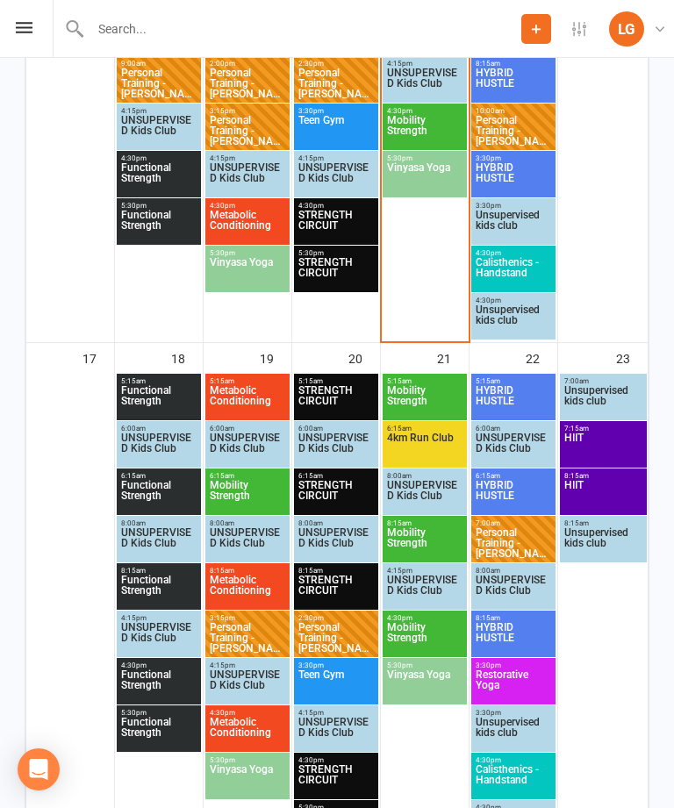
click at [178, 403] on span "Functional Strength" at bounding box center [158, 401] width 77 height 32
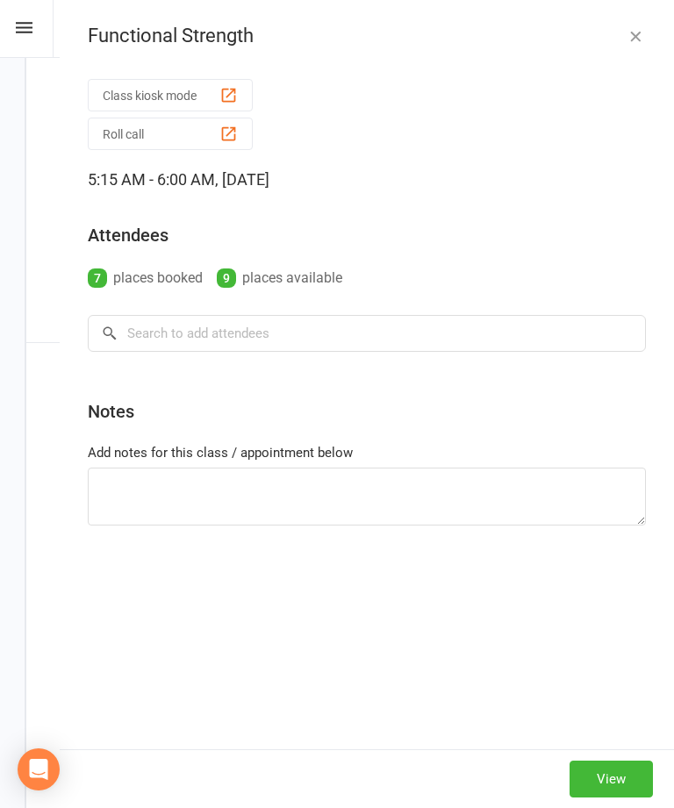
click at [666, 58] on div "Functional Strength Class kiosk mode Roll call 5:15 AM - 6:00 AM, [DATE] Attend…" at bounding box center [367, 404] width 614 height 808
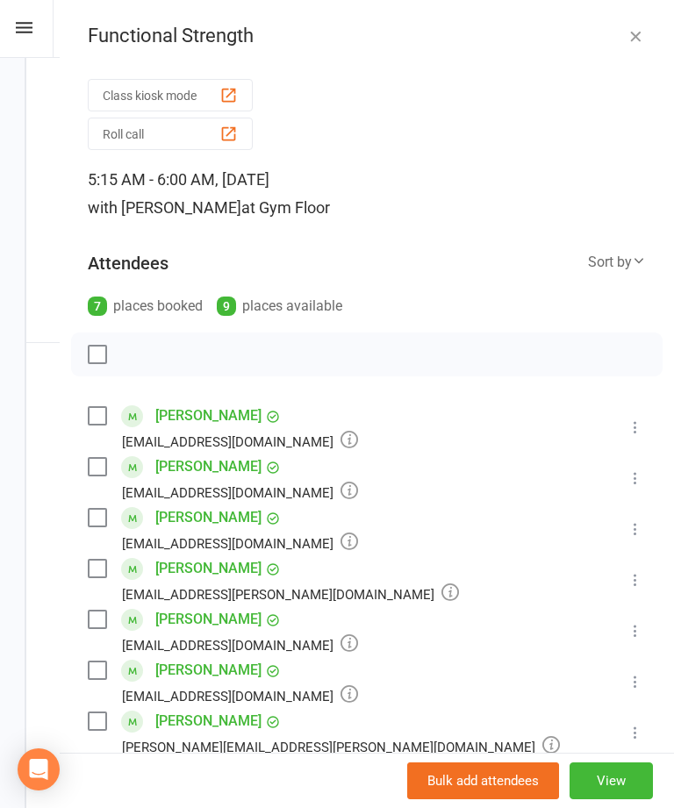
click at [643, 61] on div "Functional Strength Class kiosk mode Roll call 5:15 AM - 6:00 AM, [DATE] with […" at bounding box center [367, 404] width 614 height 808
click at [641, 35] on icon "button" at bounding box center [636, 36] width 18 height 18
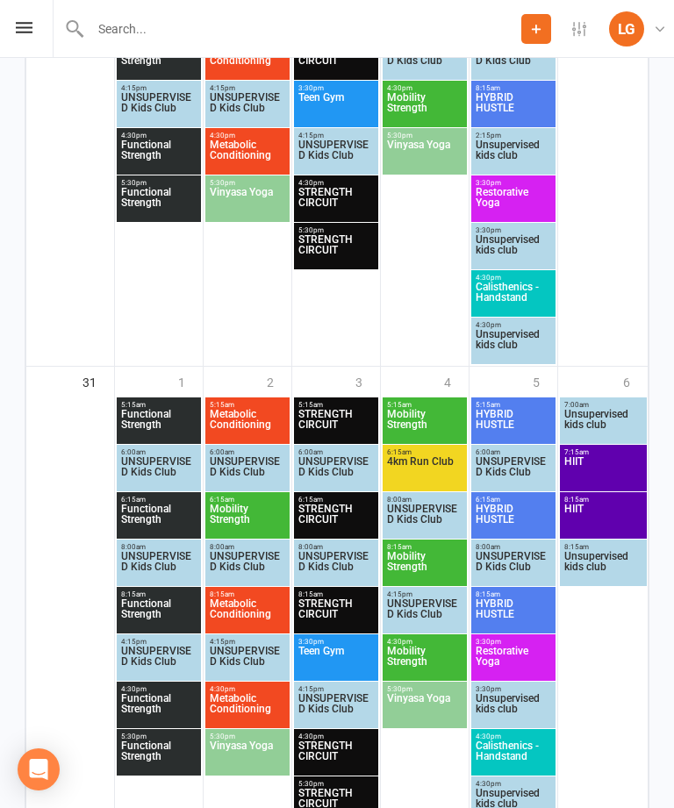
scroll to position [2771, 0]
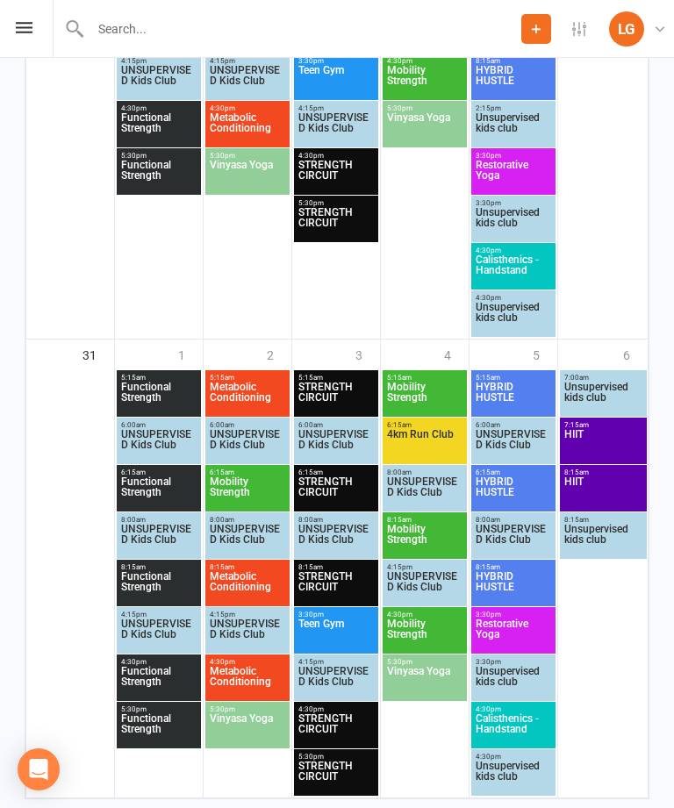
click at [340, 88] on span "Teen Gym" at bounding box center [335, 81] width 77 height 32
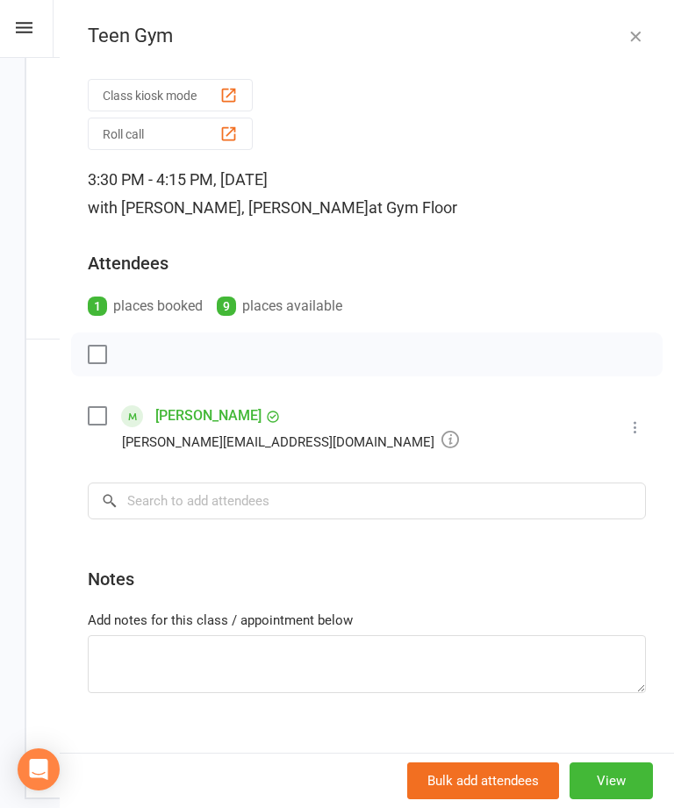
click at [644, 32] on button "button" at bounding box center [635, 35] width 21 height 21
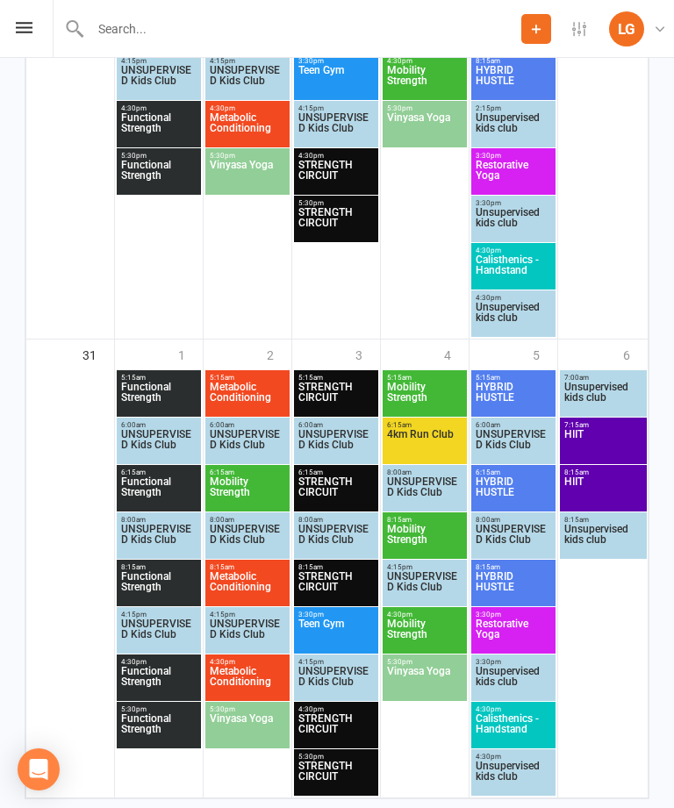
click at [348, 646] on span "Teen Gym" at bounding box center [335, 635] width 77 height 32
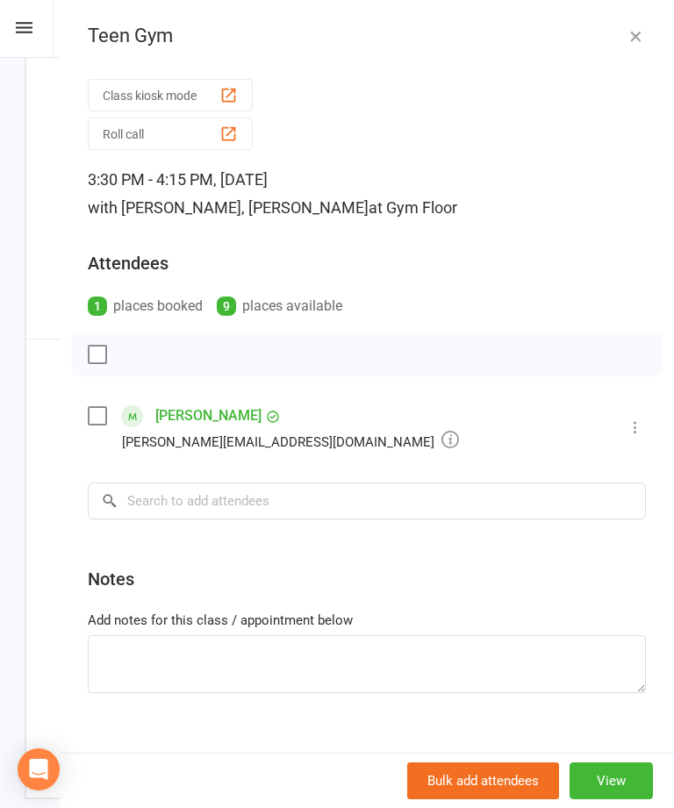
click at [639, 46] on button "button" at bounding box center [635, 35] width 21 height 21
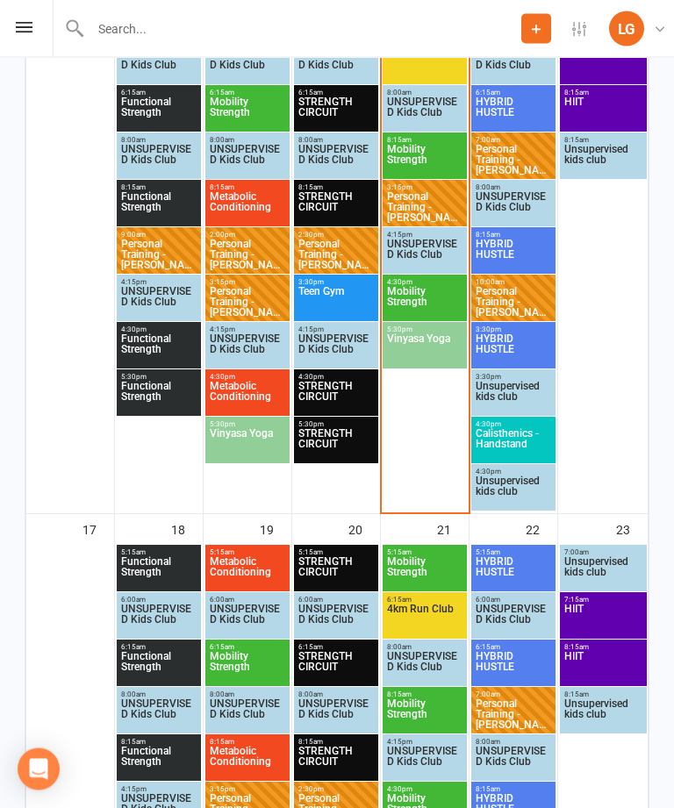
scroll to position [1537, 0]
click at [505, 438] on span "Calisthenics - Handstand" at bounding box center [513, 444] width 77 height 32
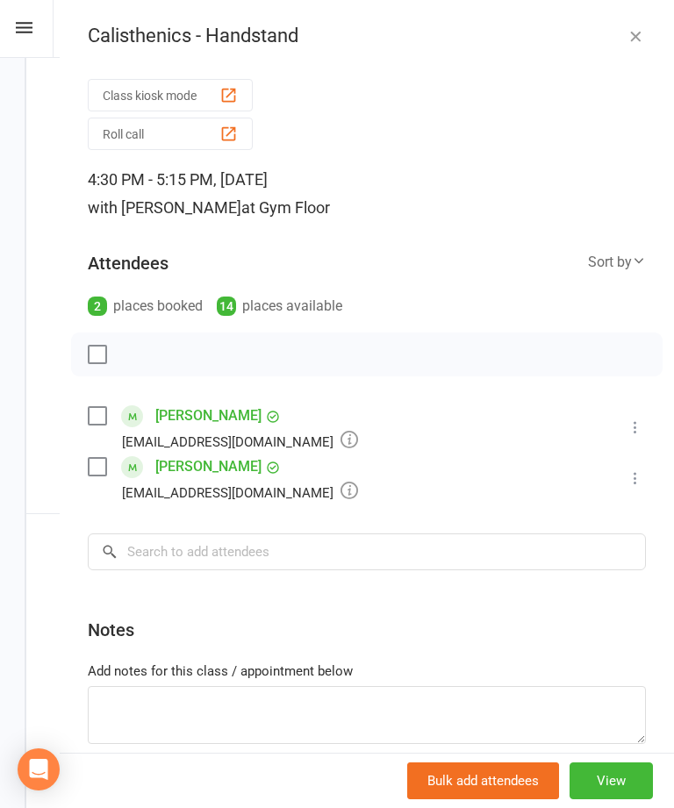
click at [645, 26] on button "button" at bounding box center [635, 35] width 21 height 21
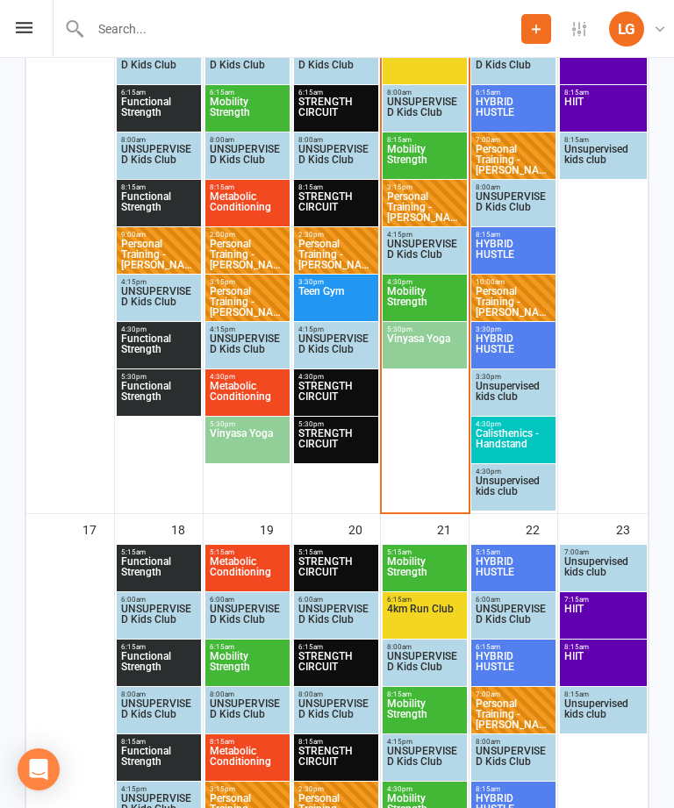
click at [426, 301] on span "Mobility Strength" at bounding box center [424, 302] width 77 height 32
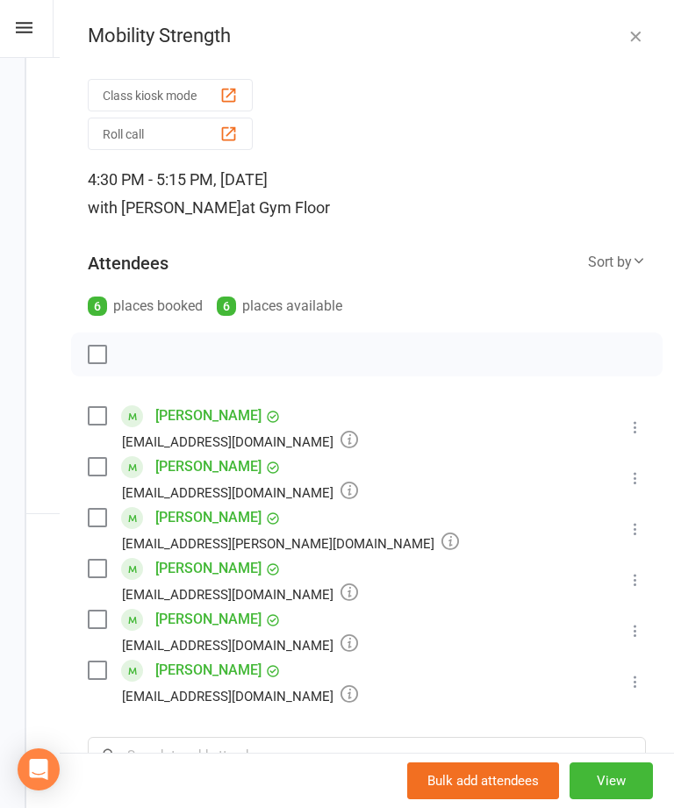
click at [637, 25] on button "button" at bounding box center [635, 35] width 21 height 21
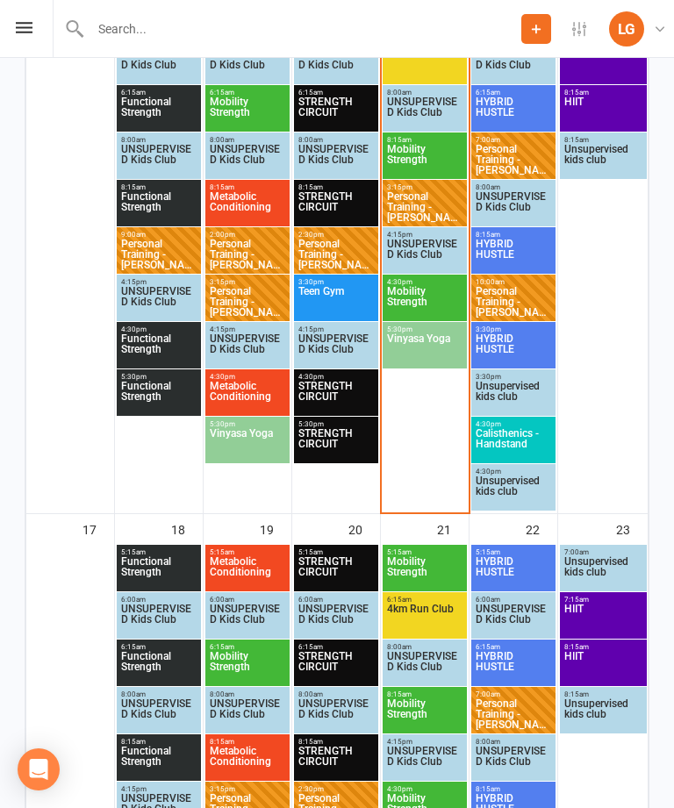
click at [426, 334] on span "Vinyasa Yoga" at bounding box center [424, 349] width 77 height 32
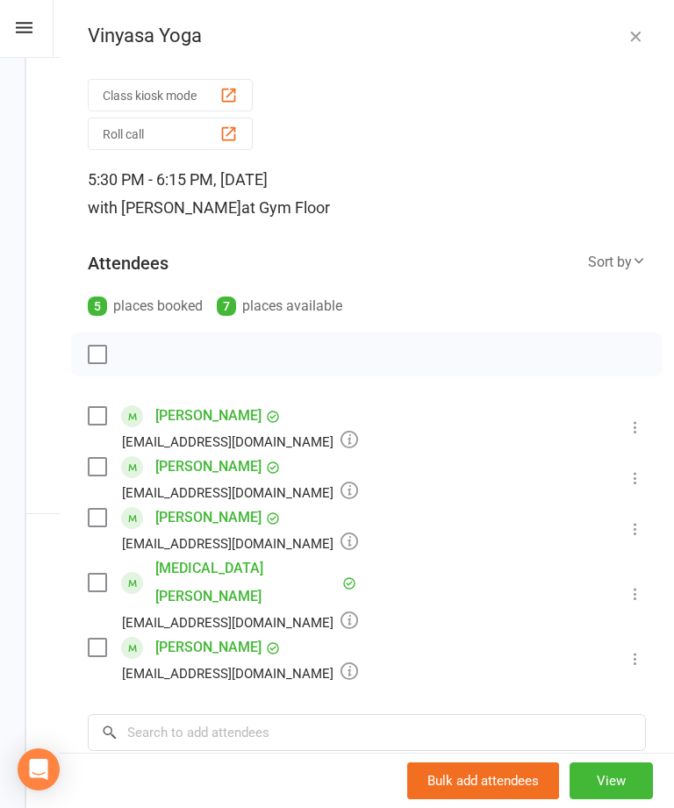
click at [639, 32] on icon "button" at bounding box center [636, 36] width 18 height 18
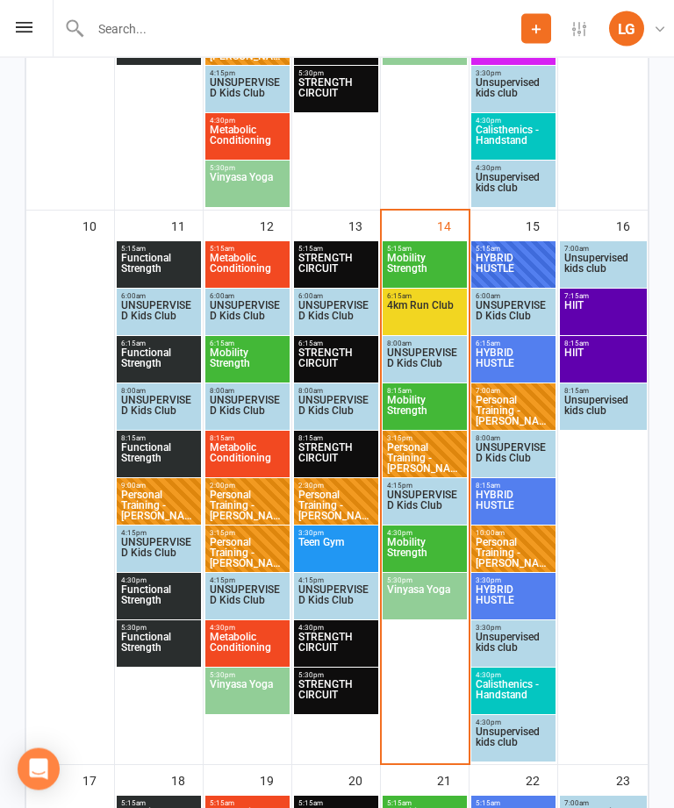
scroll to position [1282, 0]
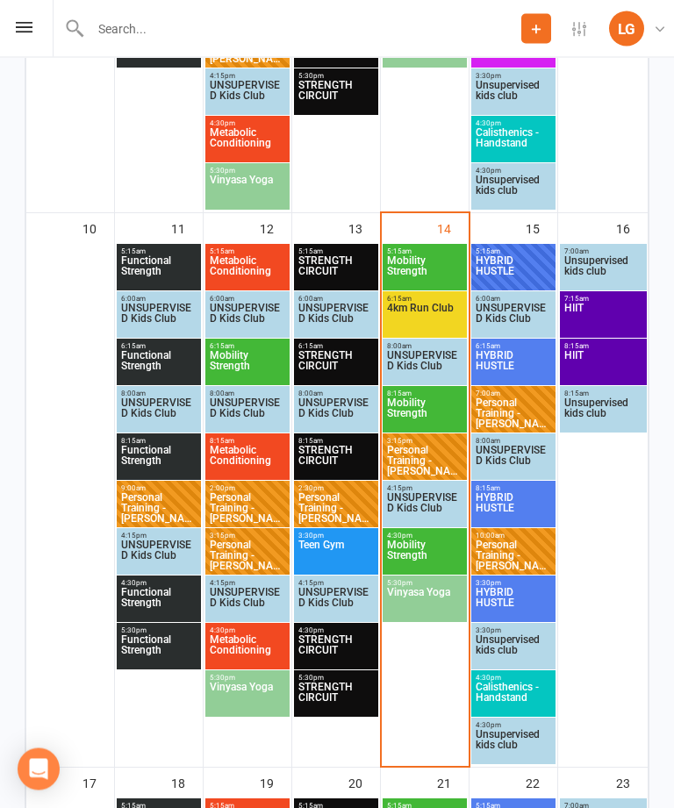
click at [495, 282] on span "HYBRID HUSTLE" at bounding box center [513, 272] width 77 height 32
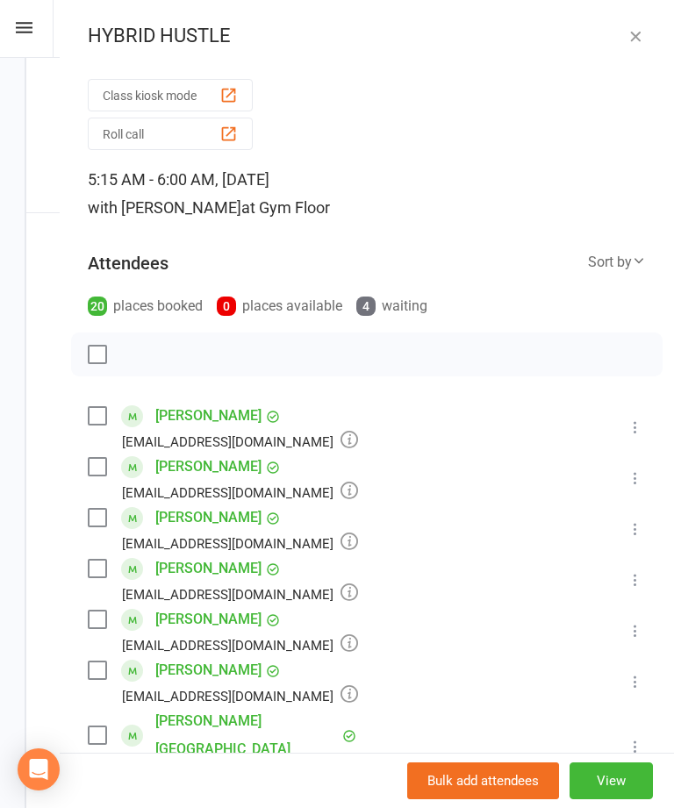
click at [643, 40] on icon "button" at bounding box center [636, 36] width 18 height 18
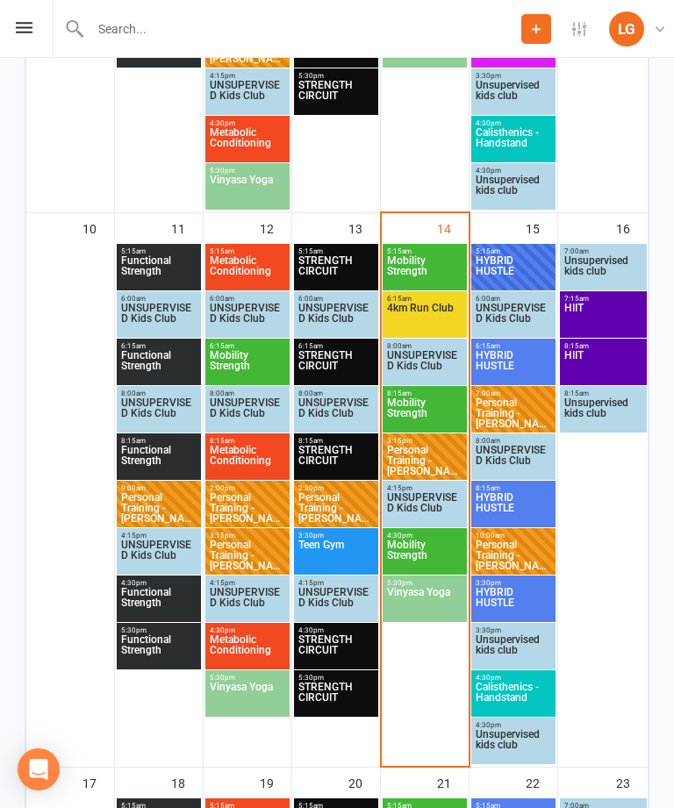
click at [494, 368] on span "HYBRID HUSTLE" at bounding box center [513, 366] width 77 height 32
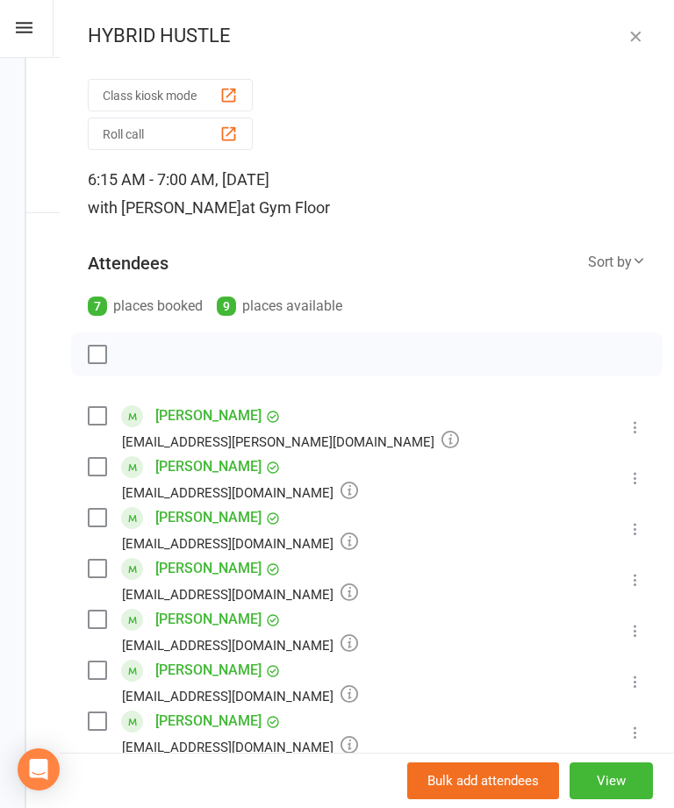
scroll to position [0, 0]
click at [633, 37] on icon "button" at bounding box center [636, 36] width 18 height 18
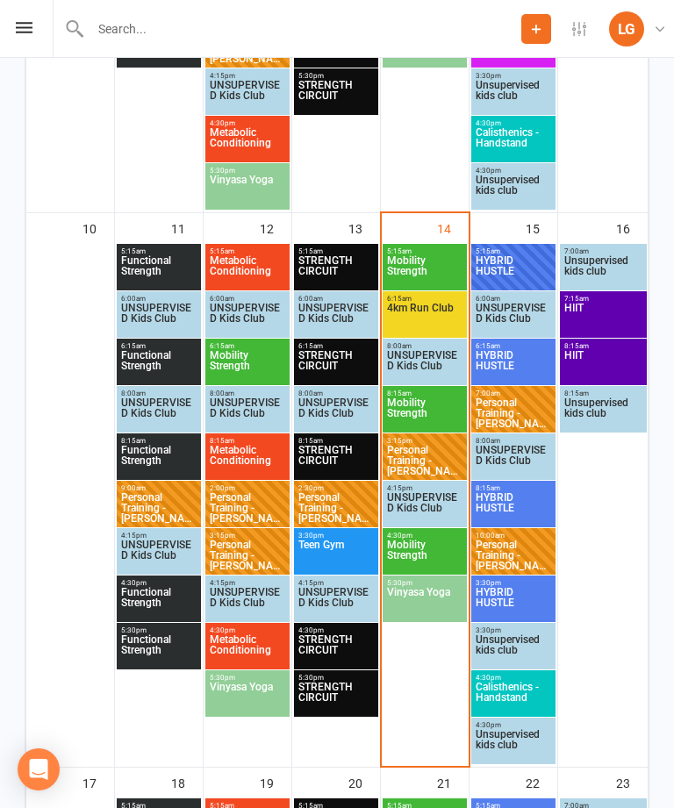
click at [512, 259] on span "HYBRID HUSTLE" at bounding box center [513, 271] width 77 height 32
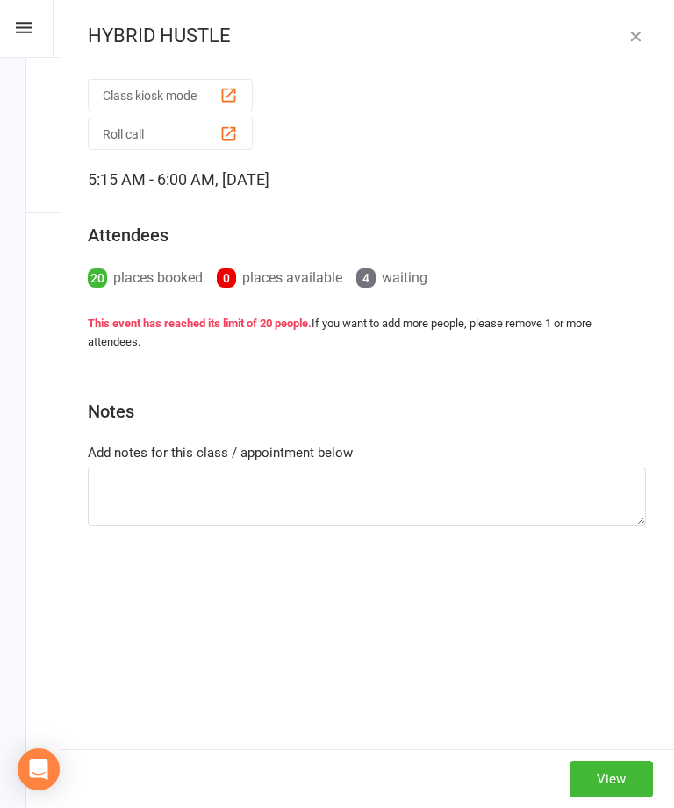
click at [645, 25] on button "button" at bounding box center [635, 35] width 21 height 21
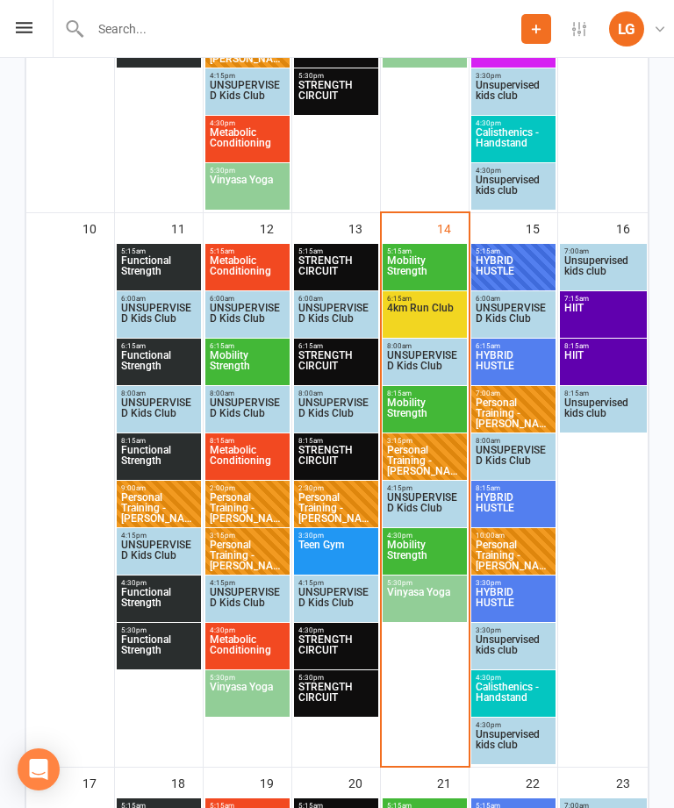
click at [530, 507] on span "HYBRID HUSTLE" at bounding box center [513, 508] width 77 height 32
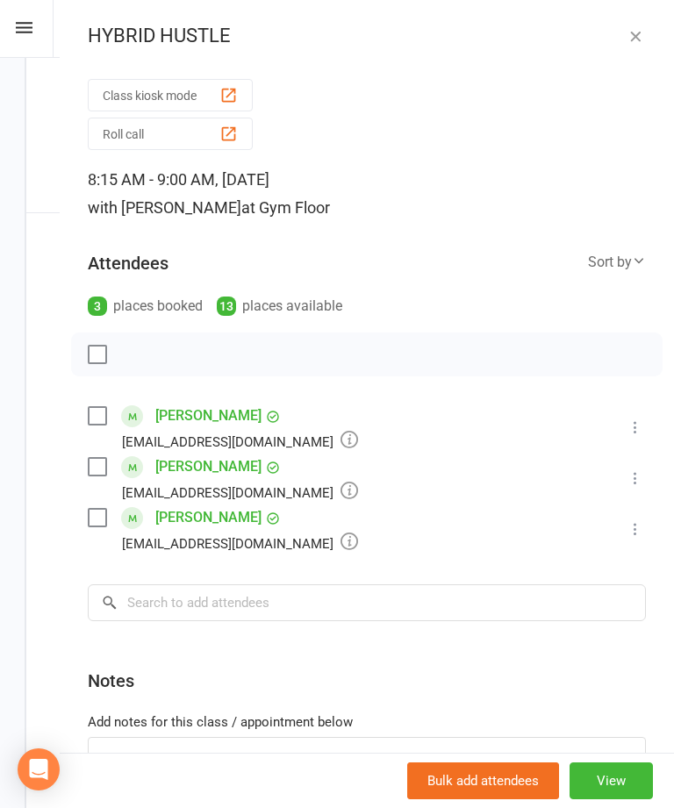
click at [638, 34] on icon "button" at bounding box center [636, 36] width 18 height 18
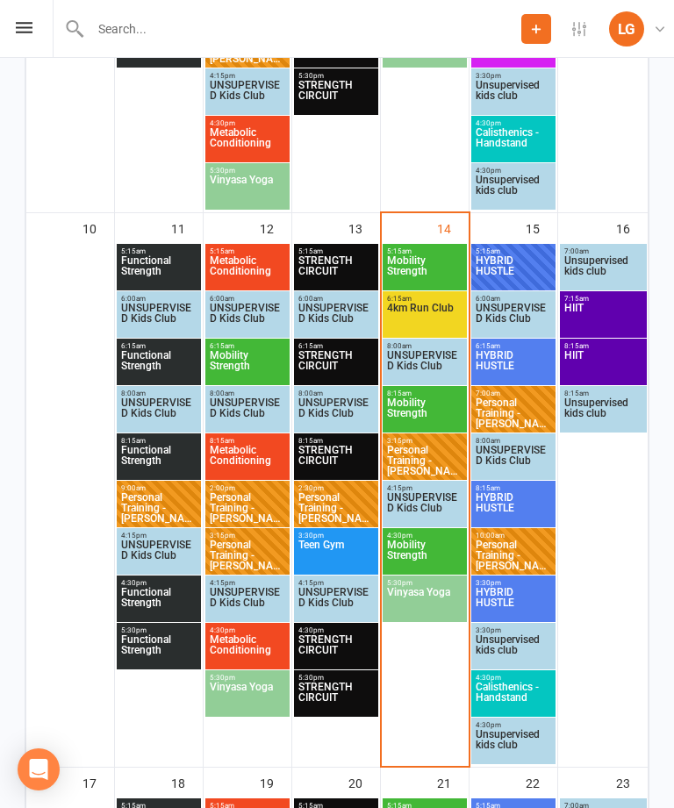
click at [598, 310] on span "HIIT" at bounding box center [603, 319] width 80 height 32
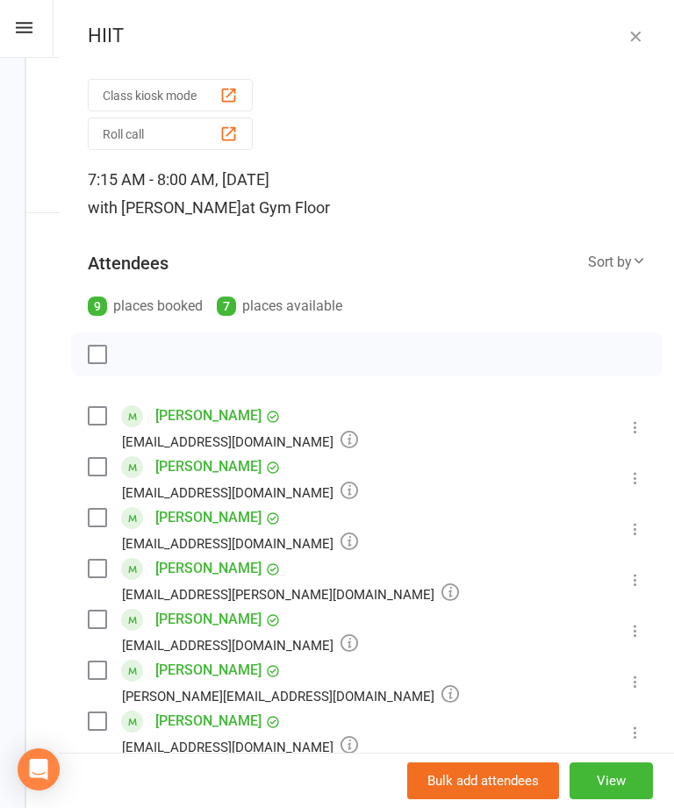
click at [626, 45] on button "button" at bounding box center [635, 35] width 21 height 21
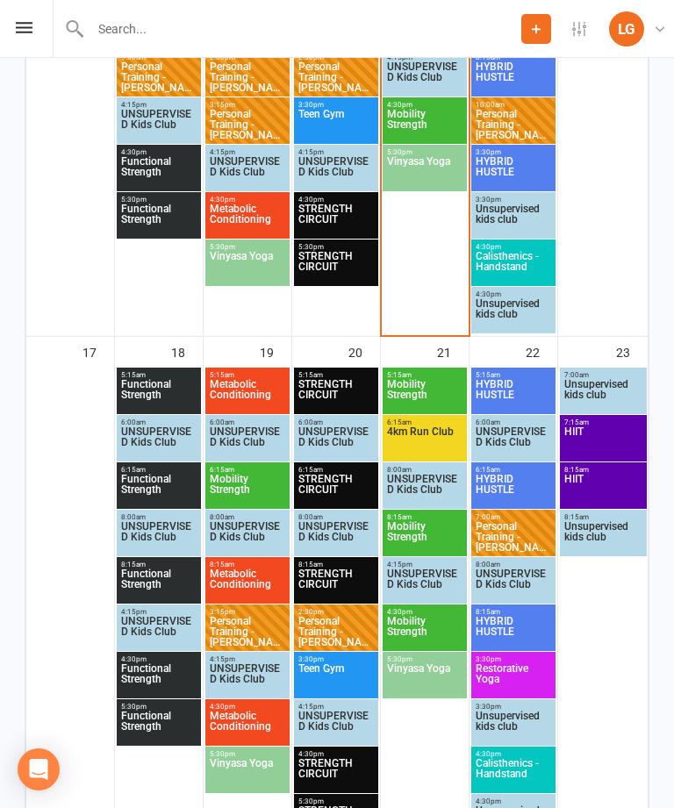
scroll to position [1710, 0]
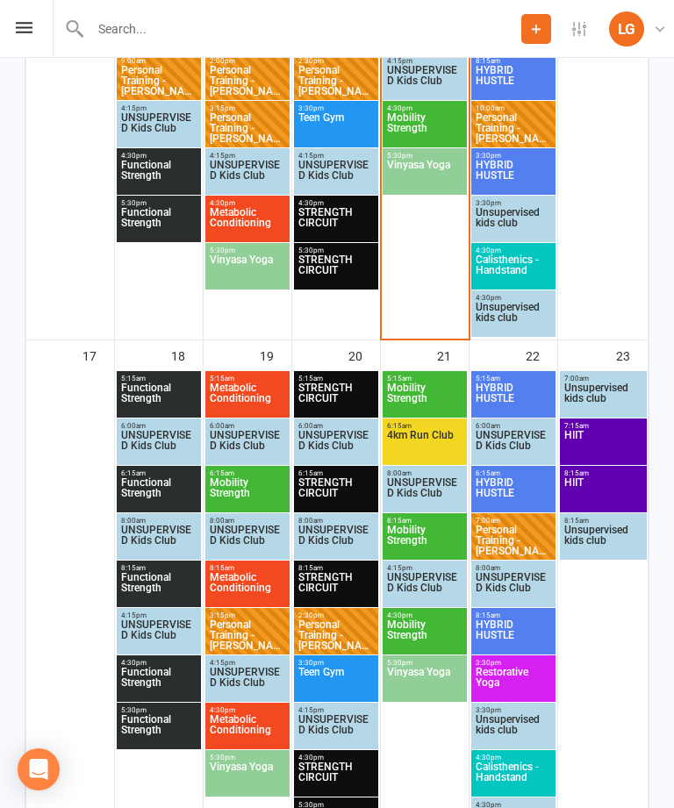
click at [420, 122] on span "Mobility Strength" at bounding box center [424, 128] width 77 height 32
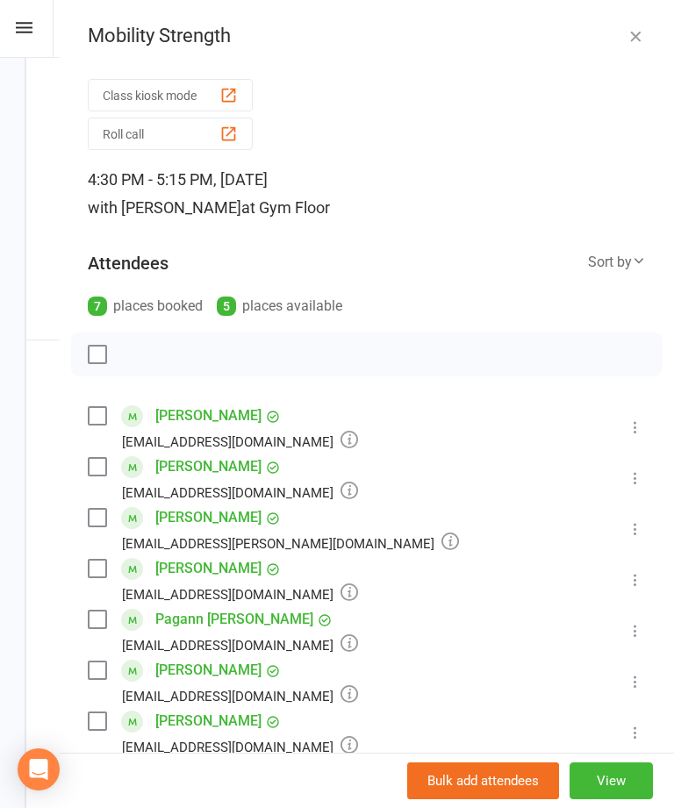
click at [217, 83] on button "Class kiosk mode" at bounding box center [170, 95] width 165 height 32
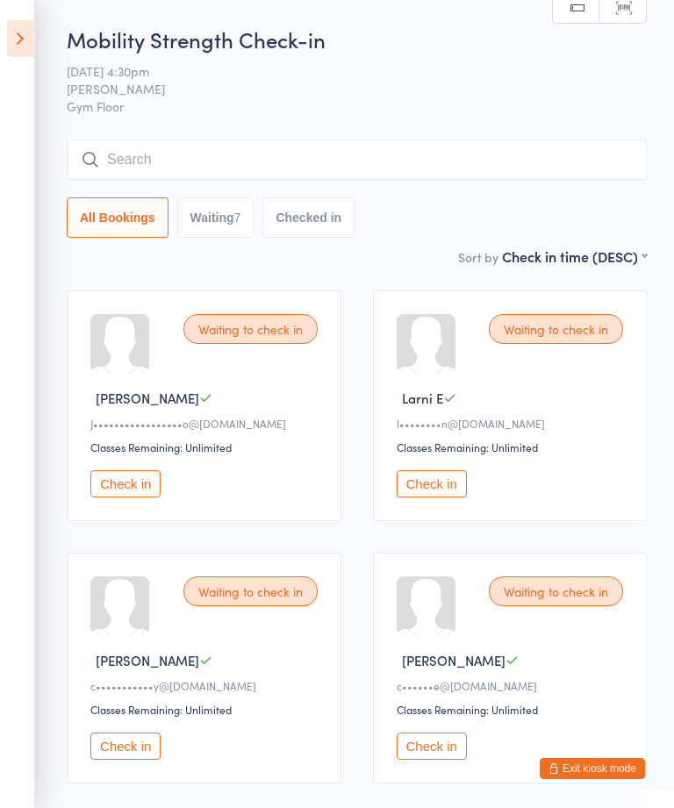
click at [12, 60] on aside "Events for [DATE] [DATE] [DATE] Sun Mon Tue Wed Thu Fri Sat 31 27 28 29 30 31 0…" at bounding box center [17, 404] width 35 height 808
click at [18, 24] on icon at bounding box center [20, 38] width 27 height 37
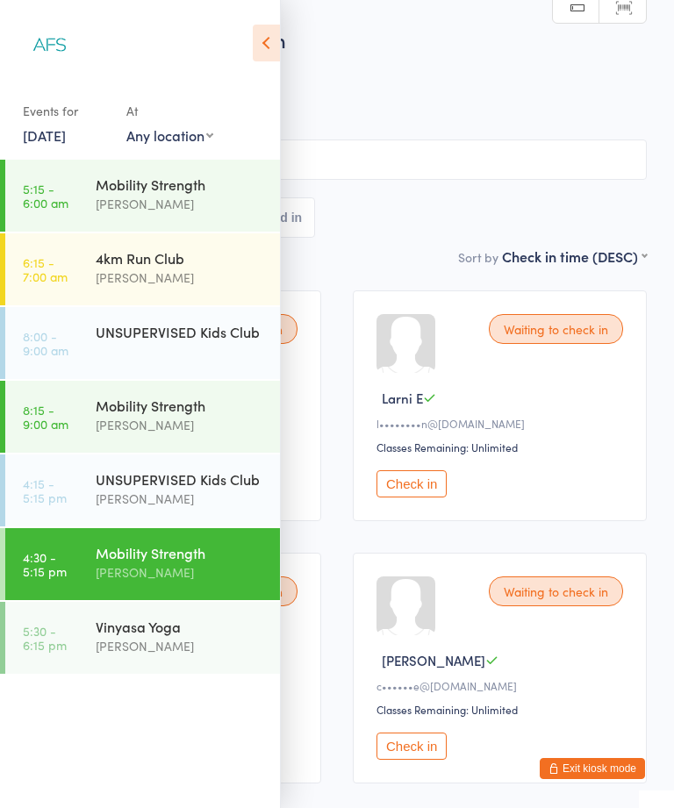
click at [191, 405] on div "Mobility Strength" at bounding box center [180, 405] width 169 height 19
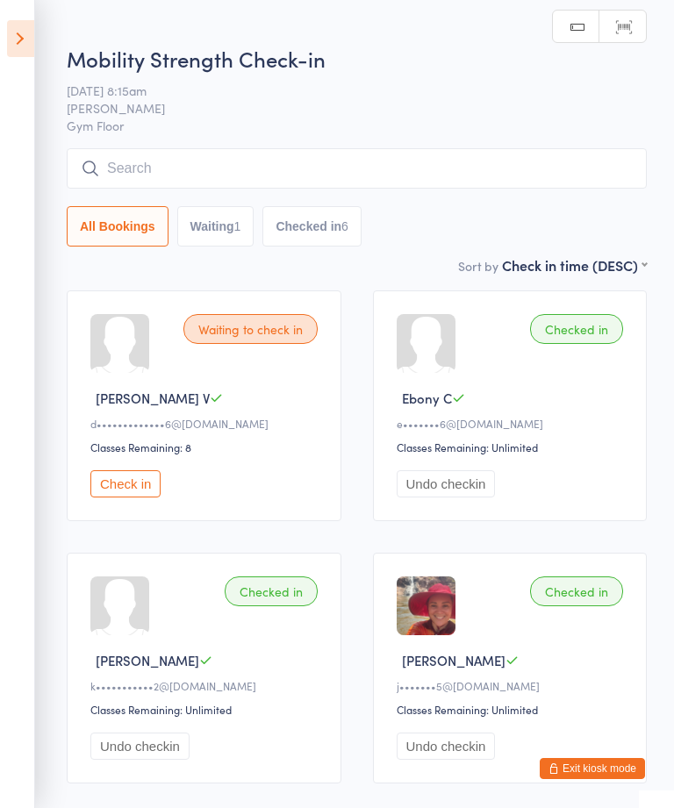
click at [2, 39] on aside "Events for [DATE] [DATE] [DATE] Sun Mon Tue Wed Thu Fri Sat 31 27 28 29 30 31 0…" at bounding box center [17, 404] width 35 height 808
click at [29, 51] on icon at bounding box center [20, 38] width 27 height 37
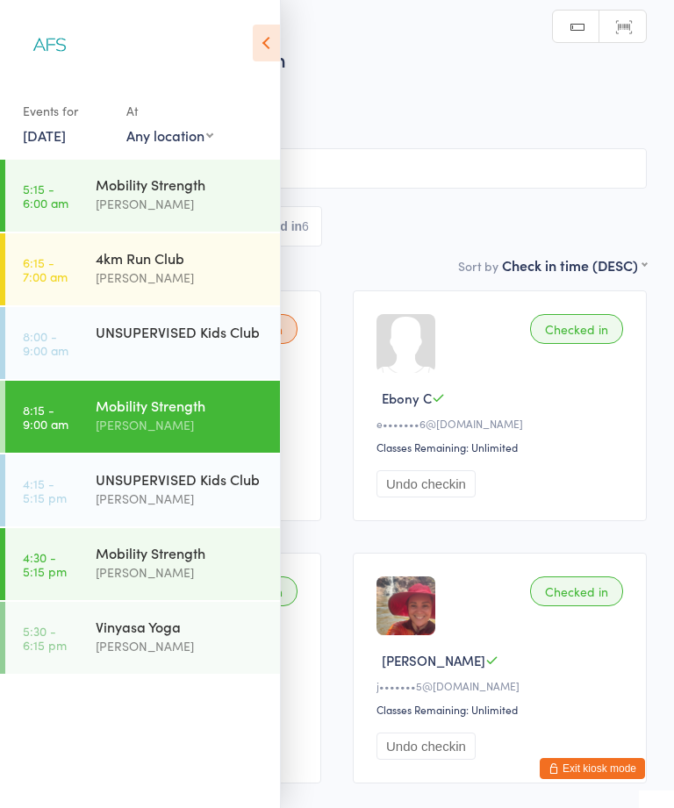
click at [218, 540] on div "Mobility Strength Wil barker" at bounding box center [188, 562] width 184 height 69
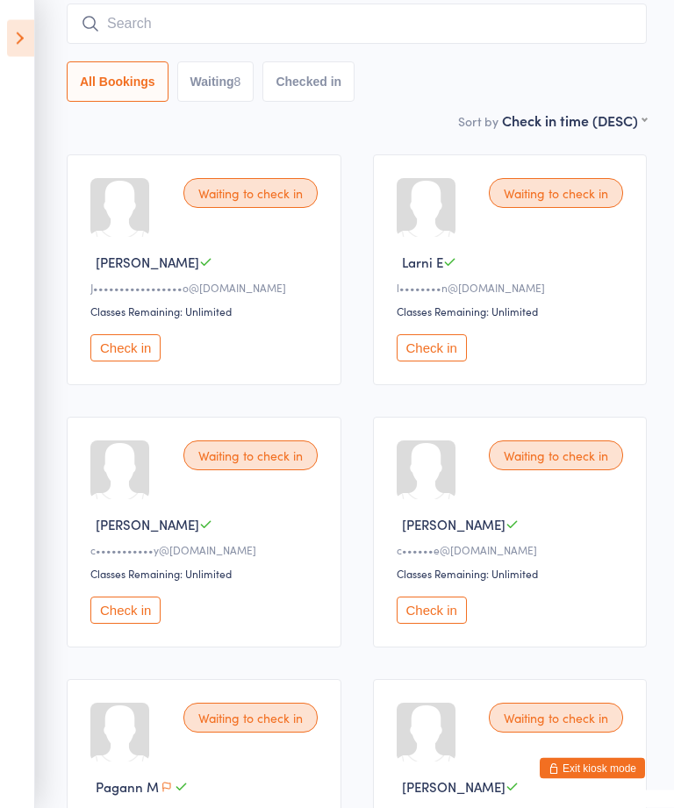
scroll to position [138, 0]
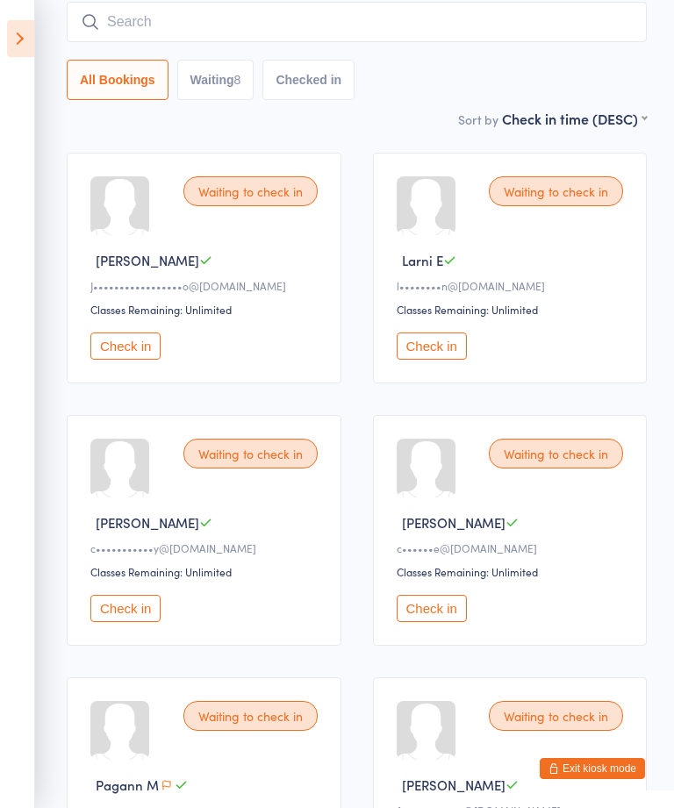
click at [128, 622] on button "Check in" at bounding box center [125, 608] width 70 height 27
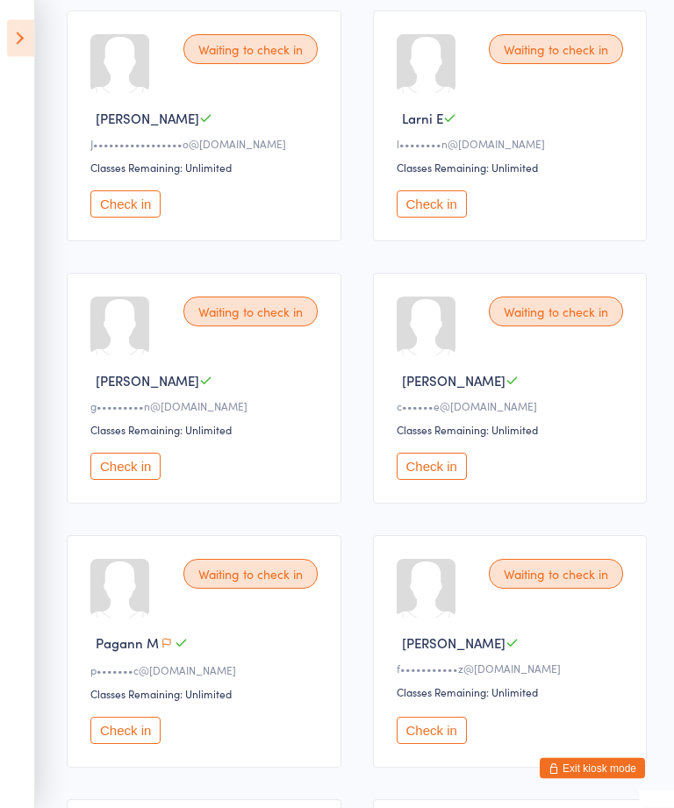
scroll to position [389, 0]
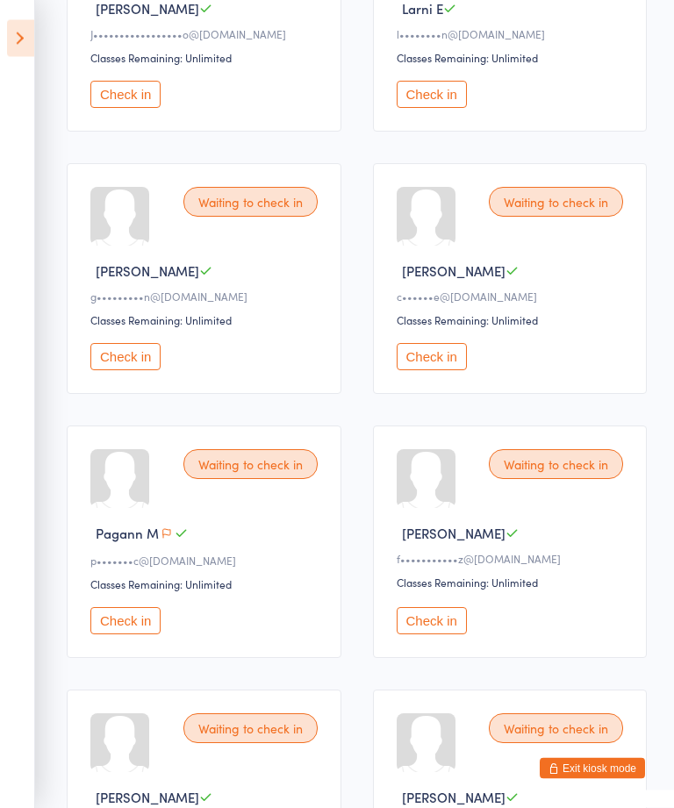
click at [444, 635] on button "Check in" at bounding box center [432, 621] width 70 height 27
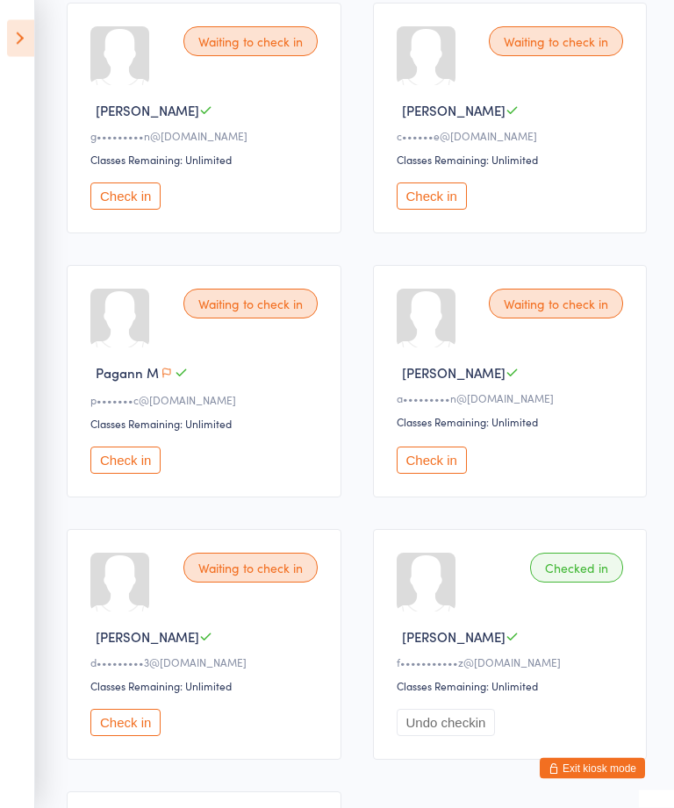
scroll to position [548, 0]
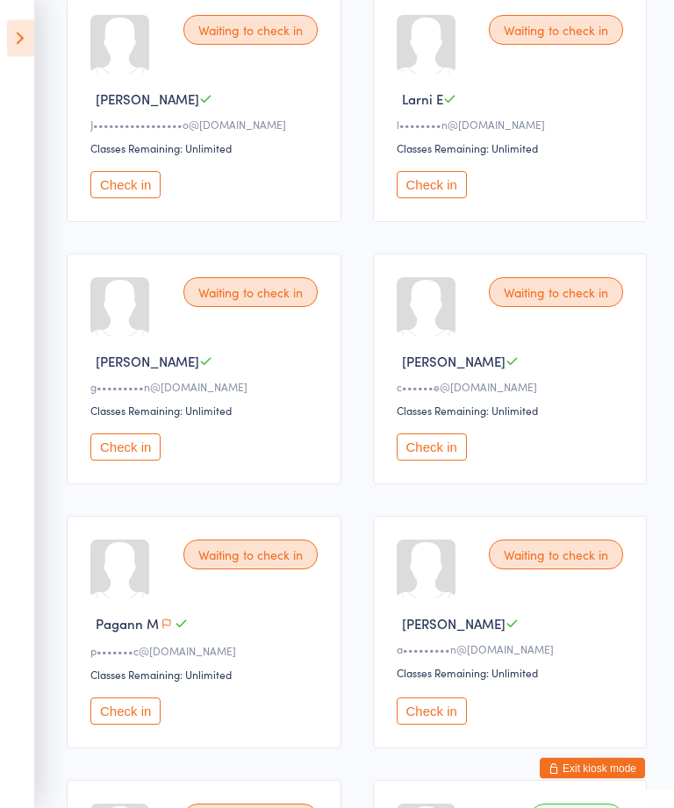
click at [442, 717] on button "Check in" at bounding box center [432, 712] width 70 height 27
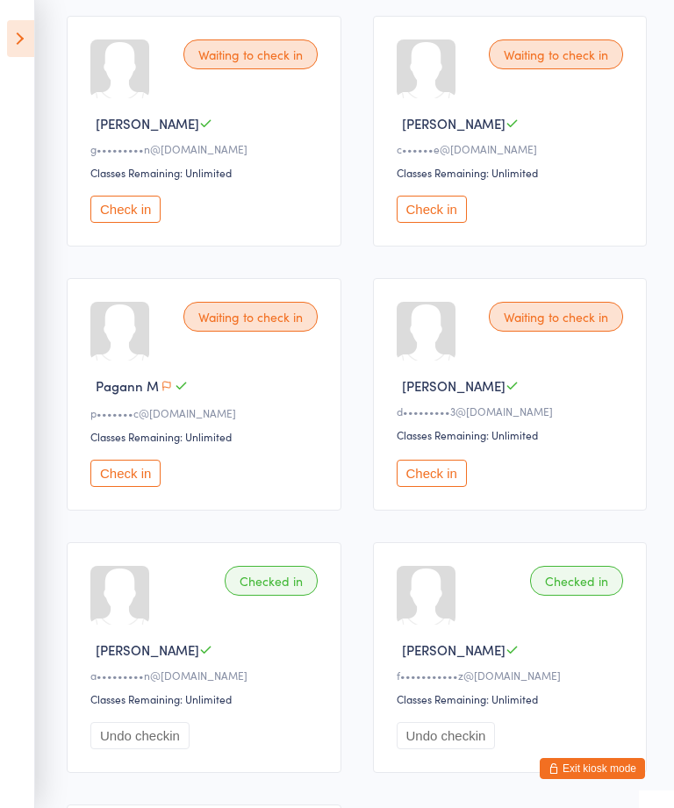
scroll to position [539, 0]
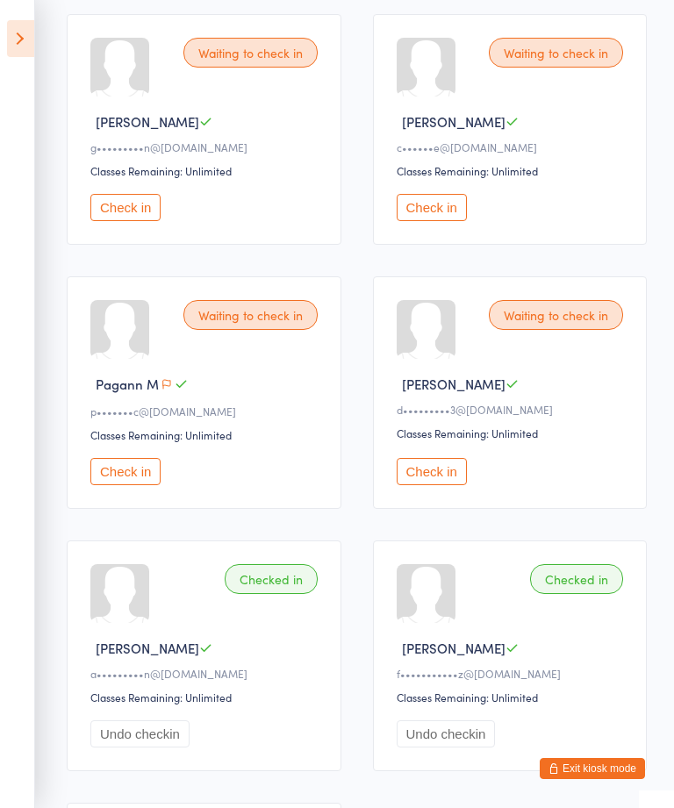
click at [445, 485] on button "Check in" at bounding box center [432, 471] width 70 height 27
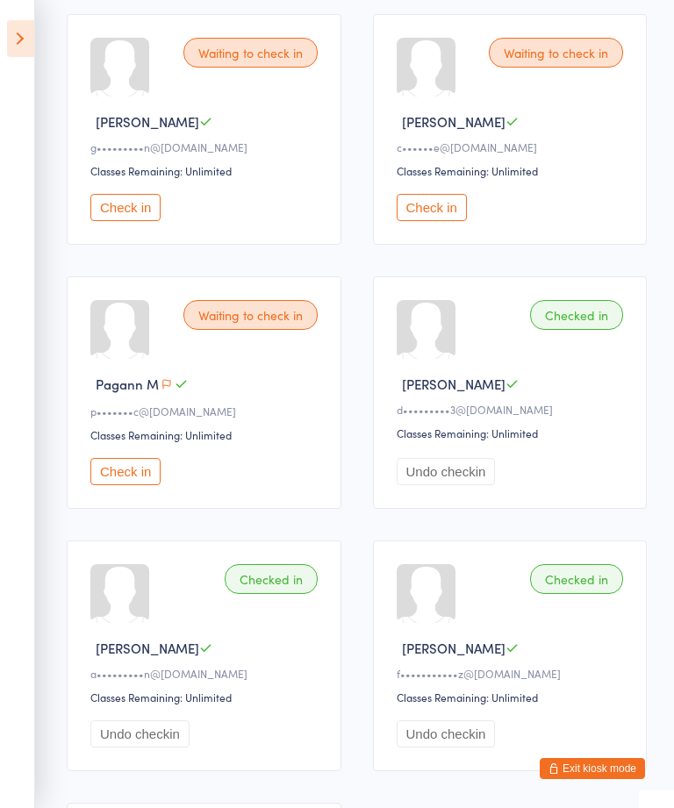
click at [122, 485] on button "Check in" at bounding box center [125, 471] width 70 height 27
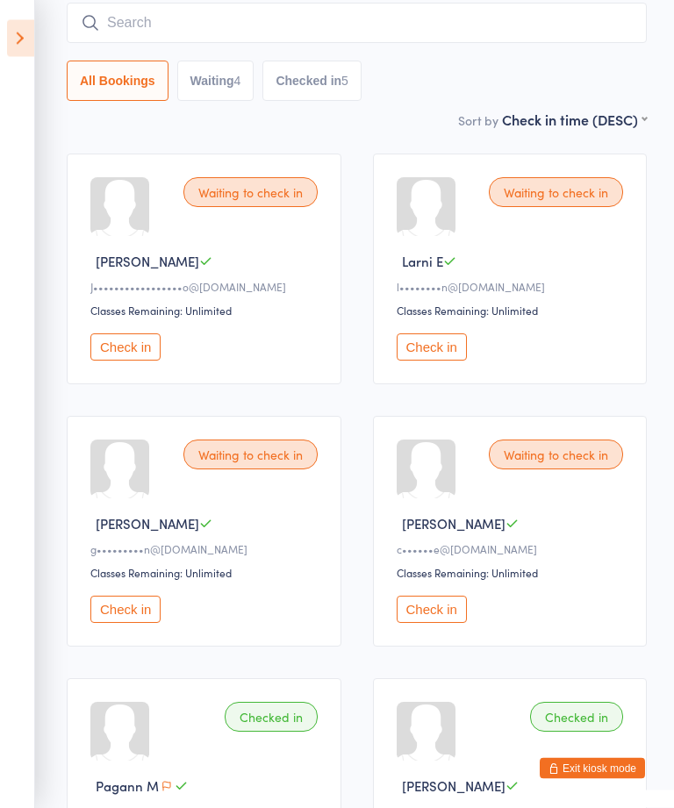
scroll to position [134, 0]
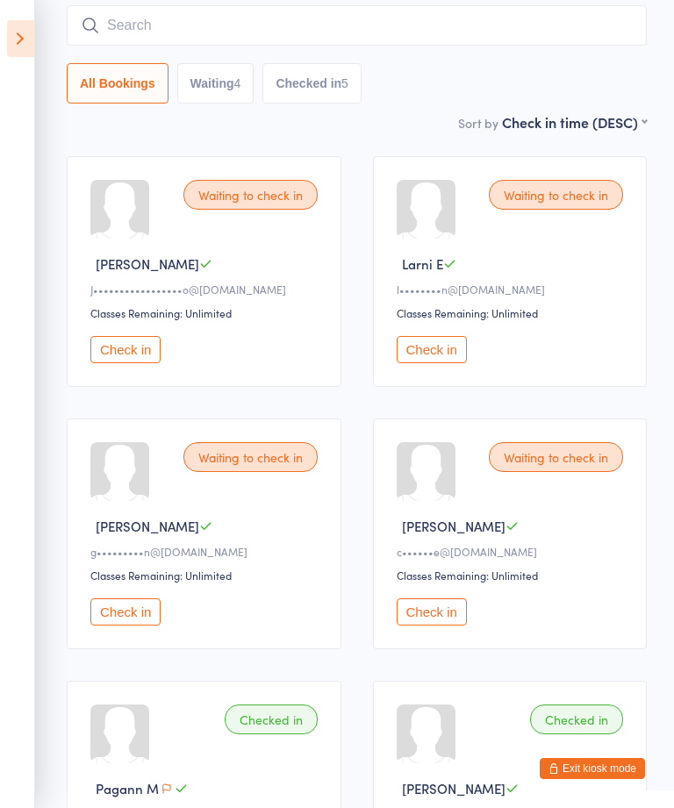
click at [434, 363] on button "Check in" at bounding box center [432, 349] width 70 height 27
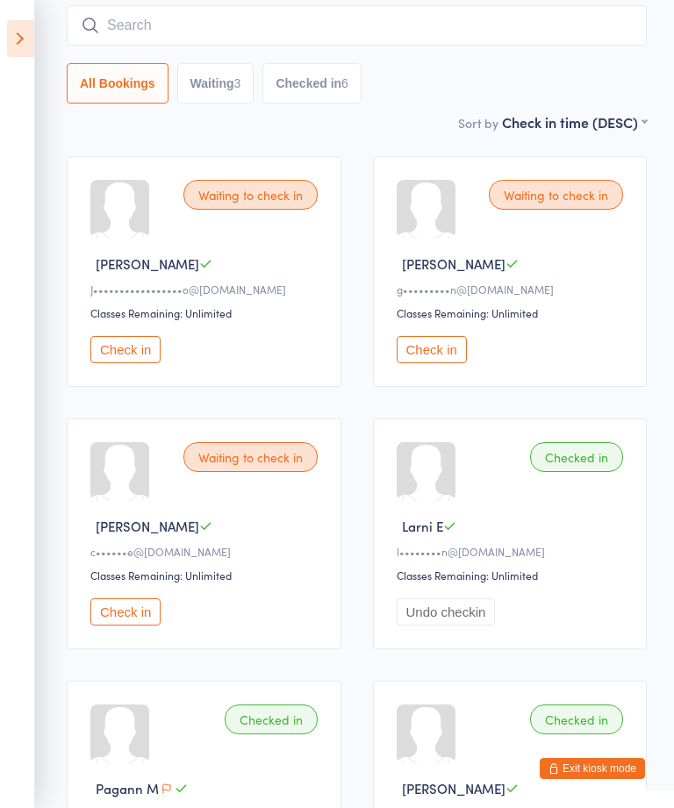
click at [139, 626] on button "Check in" at bounding box center [125, 611] width 70 height 27
